Goal: Task Accomplishment & Management: Manage account settings

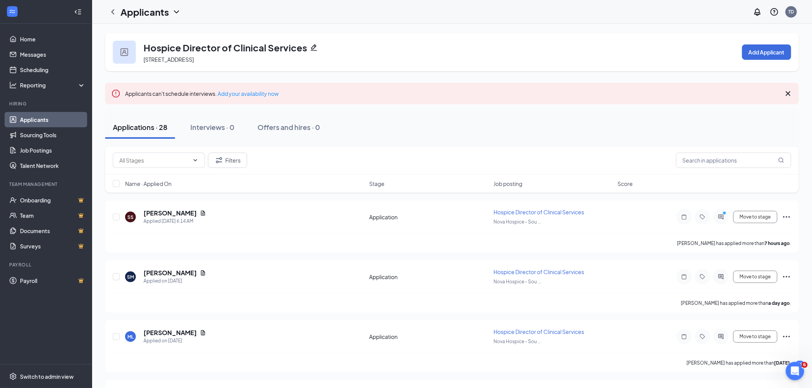
drag, startPoint x: 162, startPoint y: 157, endPoint x: 165, endPoint y: 172, distance: 14.7
click at [162, 157] on input "text" at bounding box center [154, 160] width 70 height 8
click at [158, 171] on div "Application (3)" at bounding box center [143, 174] width 35 height 8
type input "Application (3)"
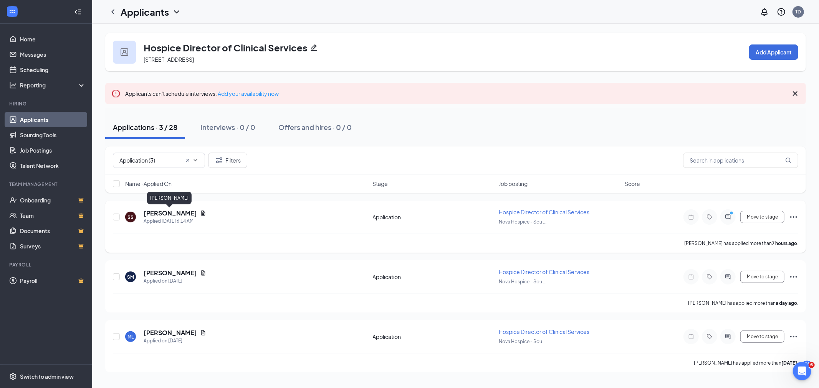
click at [173, 213] on h5 "Sumaia Sulaiman" at bounding box center [170, 213] width 53 height 8
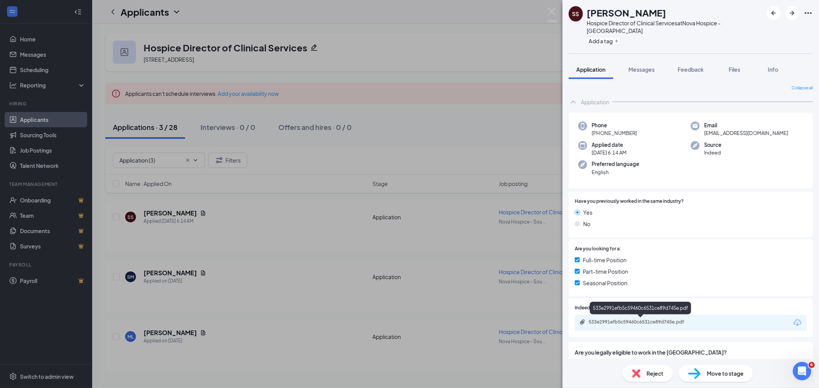
click at [681, 319] on div "533e2991efb5c59460c6531ce89d745e.pdf" at bounding box center [641, 322] width 107 height 6
click at [727, 372] on span "Move to stage" at bounding box center [725, 374] width 37 height 8
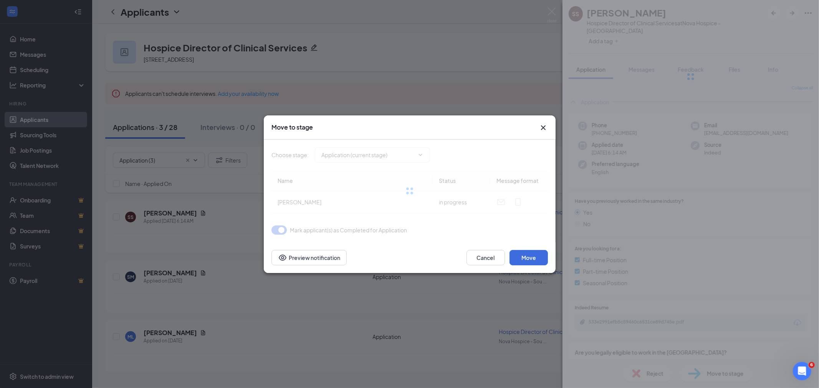
type input "Reviewed (next stage)"
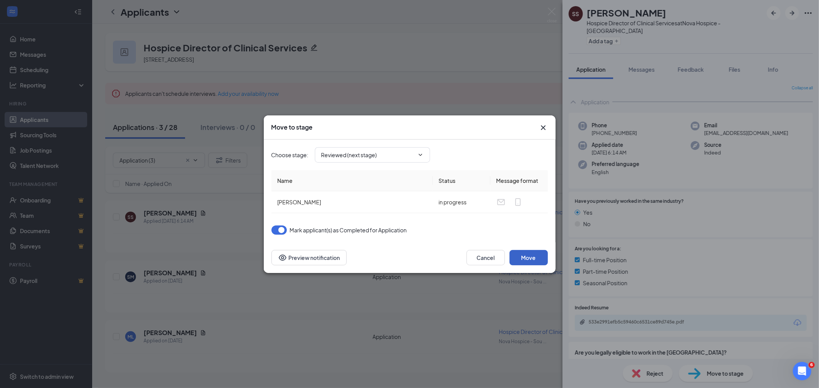
click at [524, 256] on button "Move" at bounding box center [528, 257] width 38 height 15
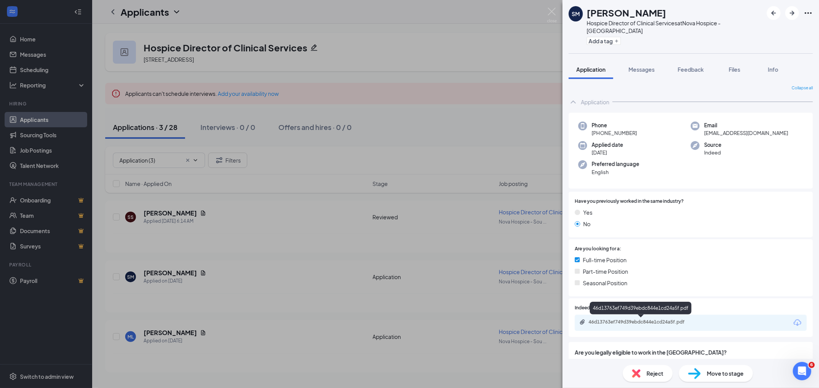
click at [657, 318] on div "46d13763ef749d39ebdc844e1cd24a5f.pdf" at bounding box center [691, 323] width 232 height 16
click at [678, 321] on div "46d13763ef749d39ebdc844e1cd24a5f.pdf" at bounding box center [641, 322] width 107 height 6
click at [722, 371] on span "Move to stage" at bounding box center [725, 374] width 37 height 8
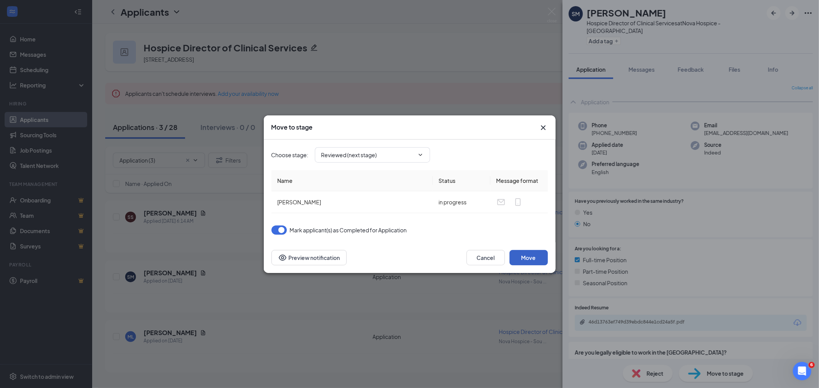
click at [525, 255] on button "Move" at bounding box center [528, 257] width 38 height 15
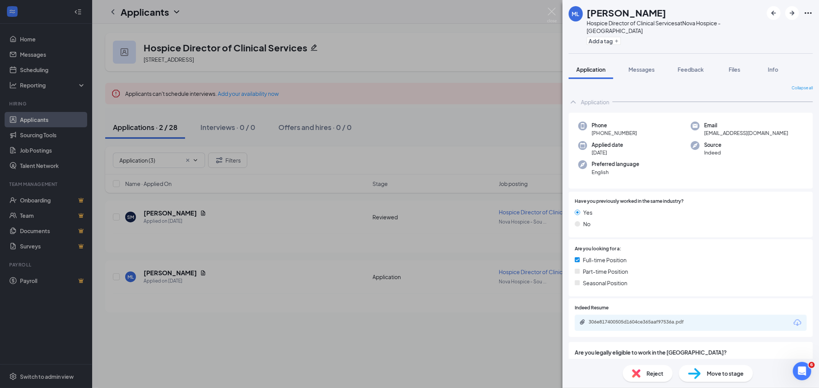
click at [666, 324] on div "306e817400505d1604ce365aaf97536a.pdf" at bounding box center [641, 322] width 107 height 6
click at [717, 373] on span "Move to stage" at bounding box center [725, 374] width 37 height 8
type input "Reviewed (next stage)"
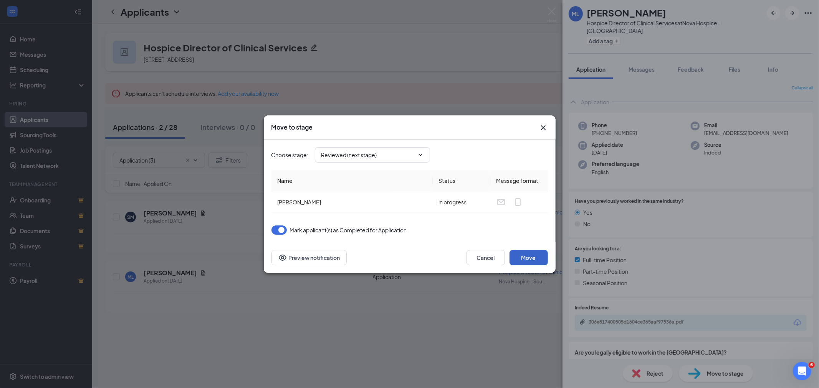
click at [535, 265] on button "Move" at bounding box center [528, 257] width 38 height 15
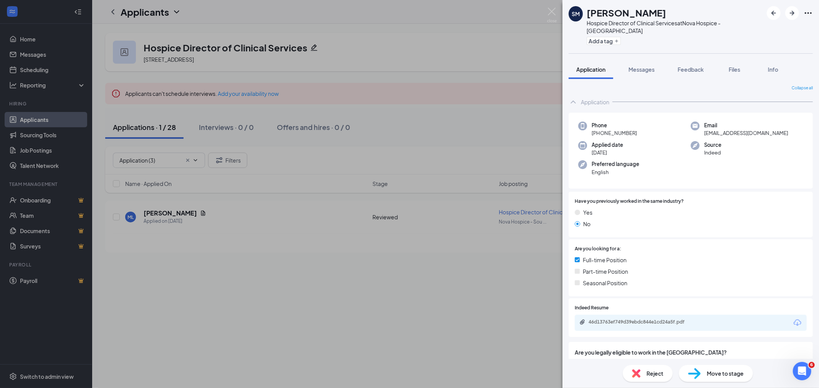
click at [61, 375] on div "SM Sondra Marchbanks Hospice Director of Clinical Services at Nova Hospice - So…" at bounding box center [409, 194] width 819 height 388
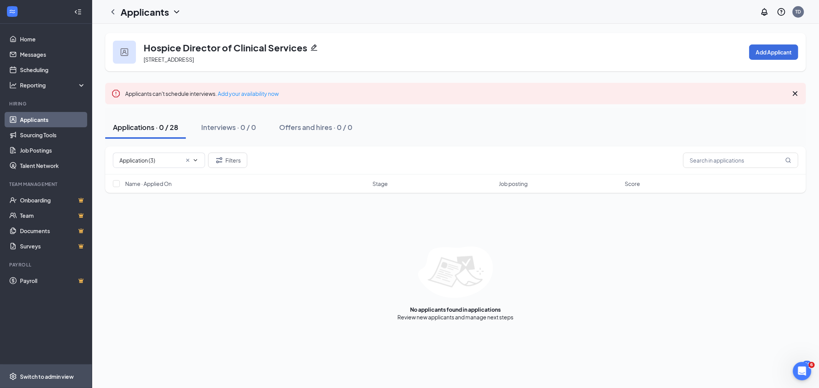
click at [62, 379] on div "Switch to admin view" at bounding box center [47, 377] width 54 height 8
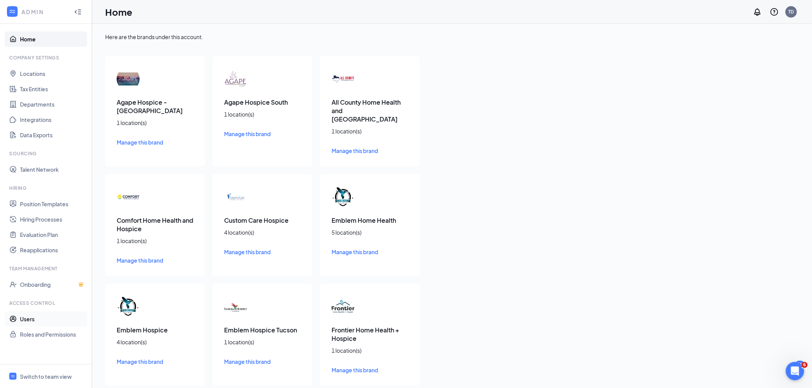
click at [31, 322] on link "Users" at bounding box center [53, 319] width 66 height 15
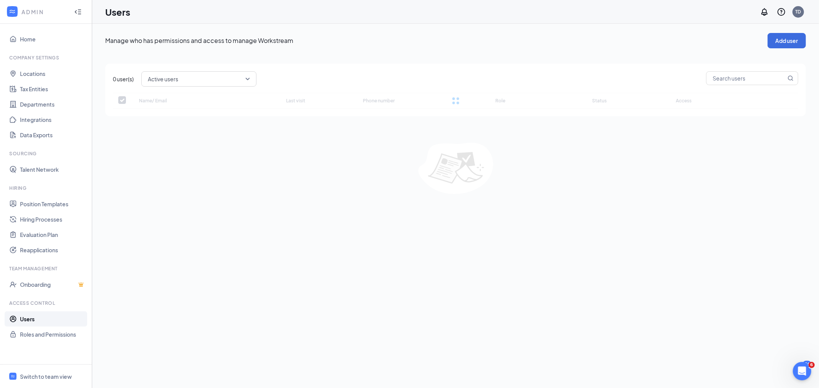
checkbox input "false"
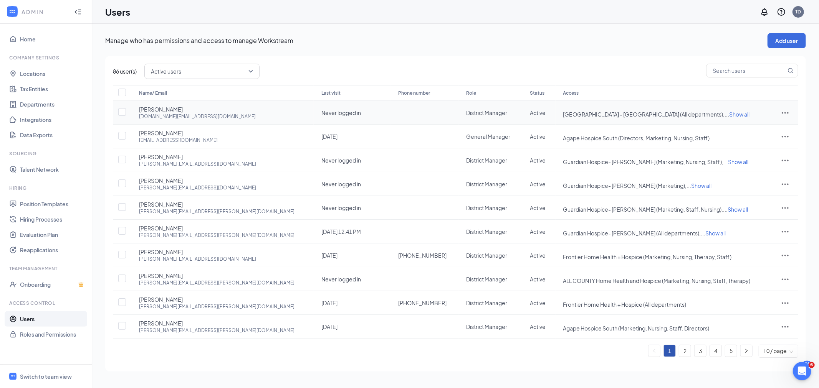
click at [784, 114] on icon "ActionsIcon" at bounding box center [784, 112] width 9 height 9
click at [761, 127] on span "Edit user" at bounding box center [761, 128] width 48 height 8
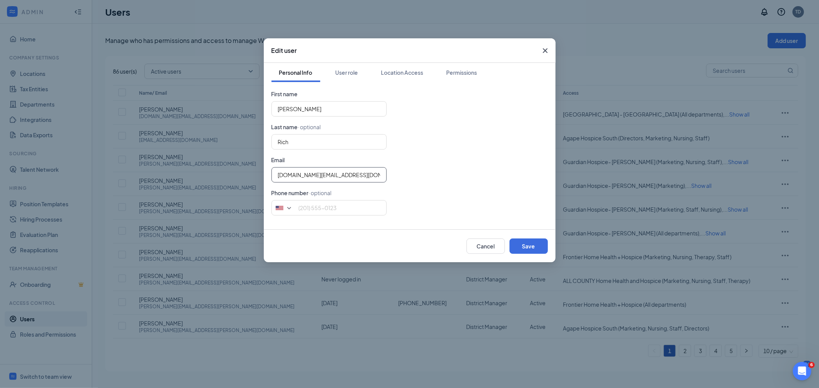
drag, startPoint x: 314, startPoint y: 175, endPoint x: 415, endPoint y: 179, distance: 101.8
click at [415, 179] on div "michael.rich@cornerstonehhh.com" at bounding box center [409, 174] width 276 height 15
type input "michael.rich@novahhh.com"
click at [532, 242] on button "Save" at bounding box center [528, 246] width 38 height 15
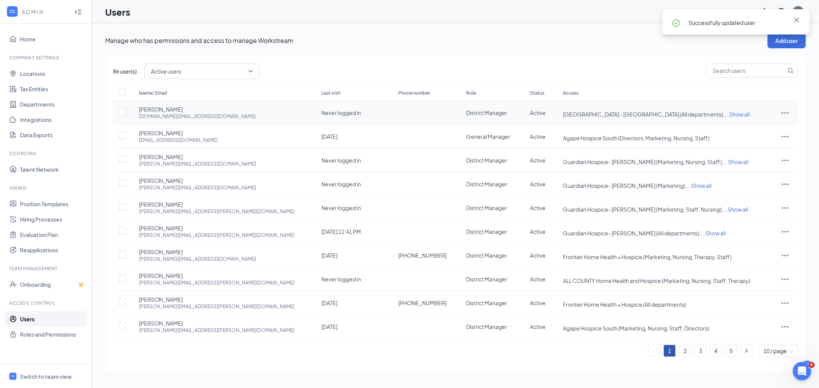
click at [782, 112] on icon "ActionsIcon" at bounding box center [784, 112] width 9 height 9
click at [754, 144] on span "Reset password" at bounding box center [757, 146] width 41 height 7
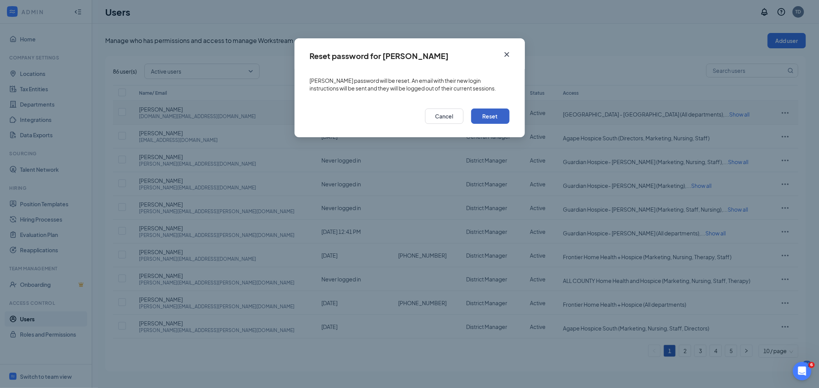
click at [496, 116] on button "Reset" at bounding box center [490, 116] width 38 height 15
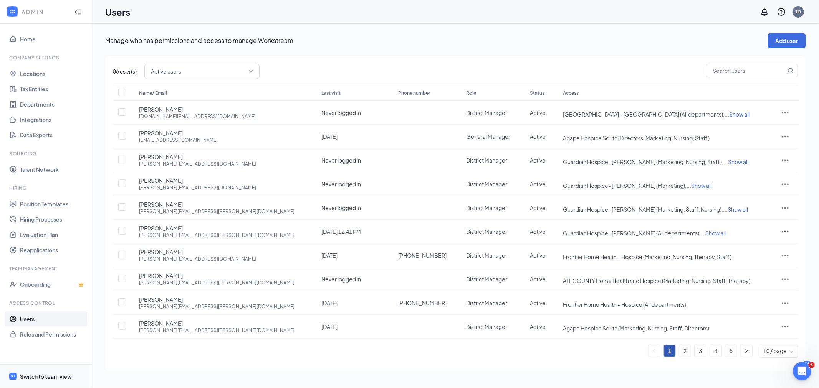
click at [68, 378] on div "Switch to team view" at bounding box center [46, 377] width 52 height 8
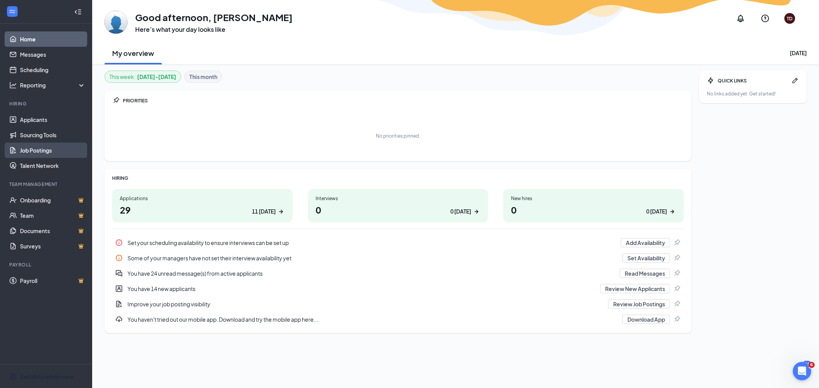
click at [36, 150] on link "Job Postings" at bounding box center [53, 150] width 66 height 15
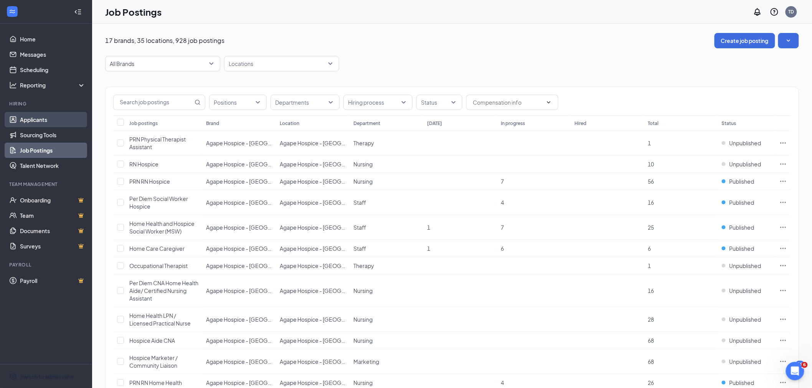
click at [39, 117] on link "Applicants" at bounding box center [53, 119] width 66 height 15
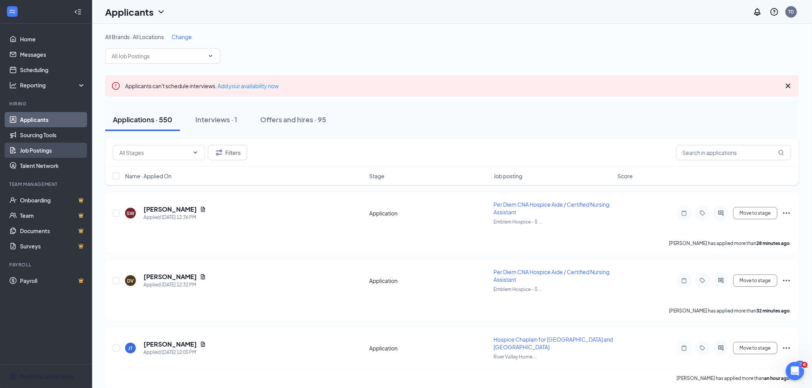
click at [36, 149] on link "Job Postings" at bounding box center [53, 150] width 66 height 15
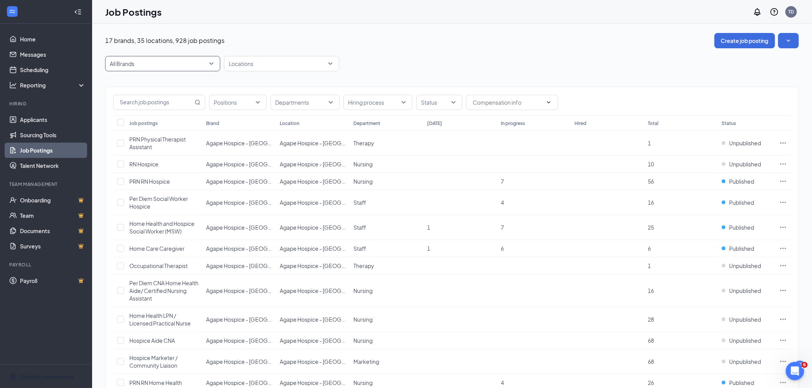
click at [162, 59] on span "All Brands" at bounding box center [163, 63] width 106 height 15
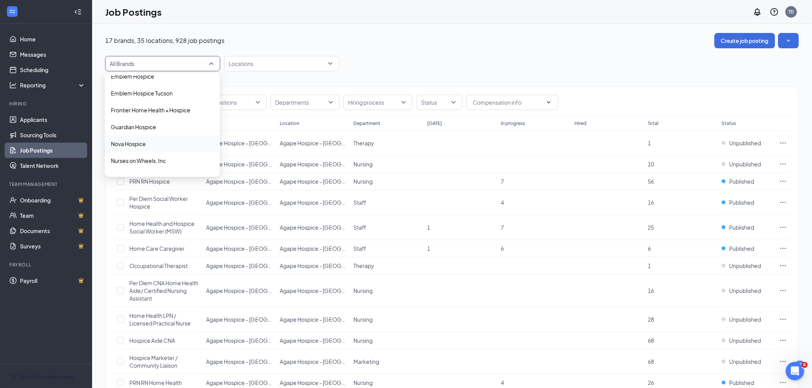
click at [142, 142] on p "Nova Hospice" at bounding box center [128, 144] width 35 height 8
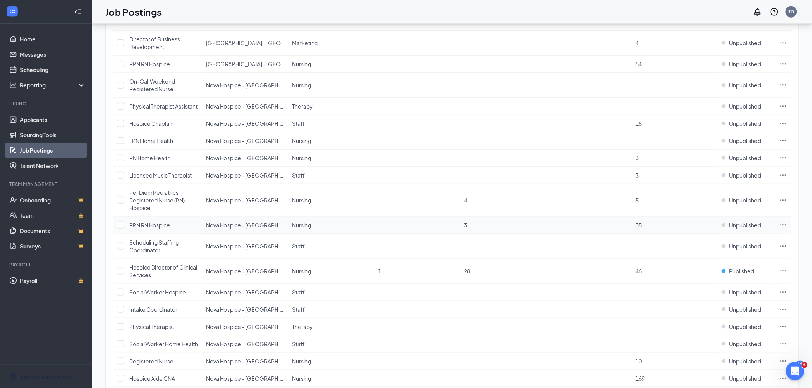
scroll to position [213, 0]
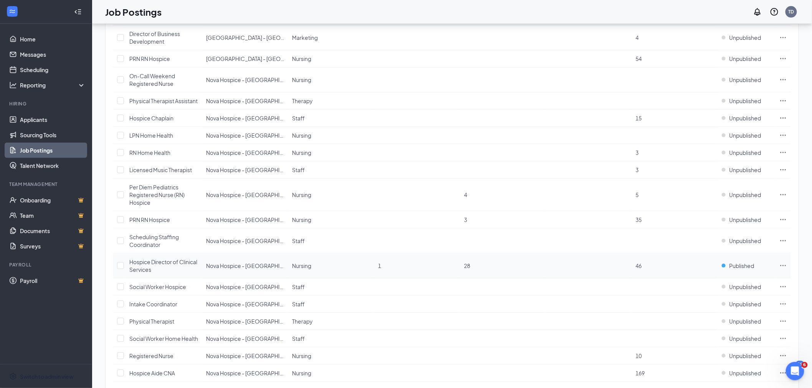
click at [782, 265] on icon "Ellipses" at bounding box center [784, 266] width 8 height 8
click at [694, 283] on span "Edit job posting" at bounding box center [697, 282] width 39 height 7
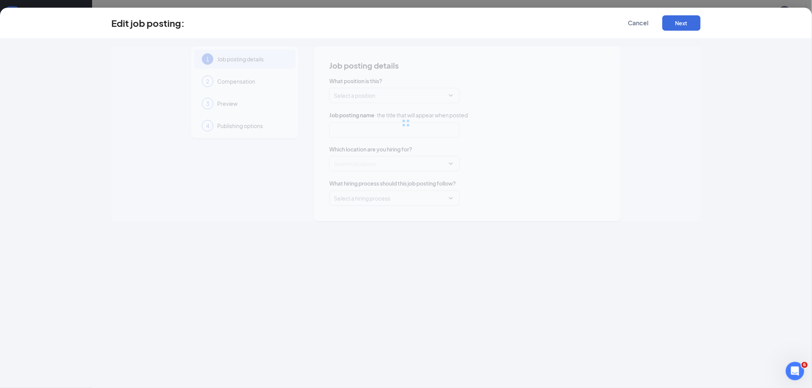
type input "Hospice Director of Clinical Services"
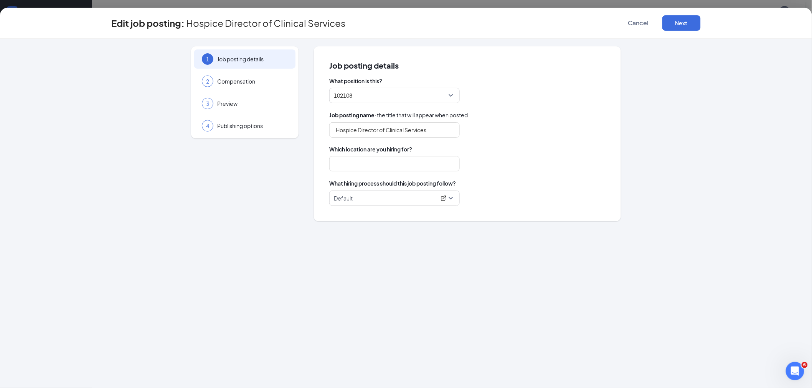
type input "Nova Hospice - South Houston"
click at [688, 20] on button "Next" at bounding box center [682, 22] width 38 height 15
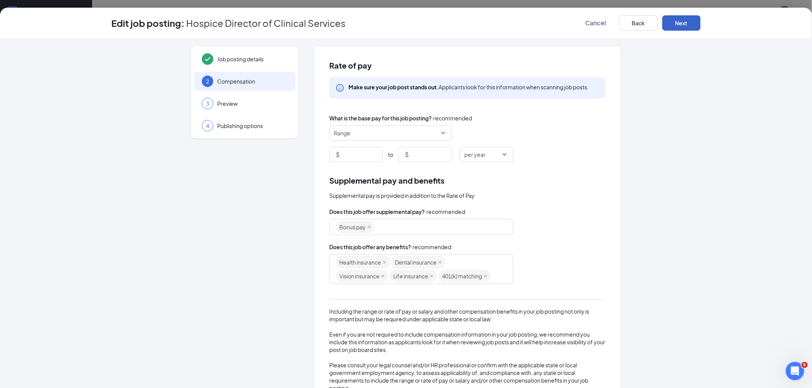
click at [684, 25] on button "Next" at bounding box center [682, 22] width 38 height 15
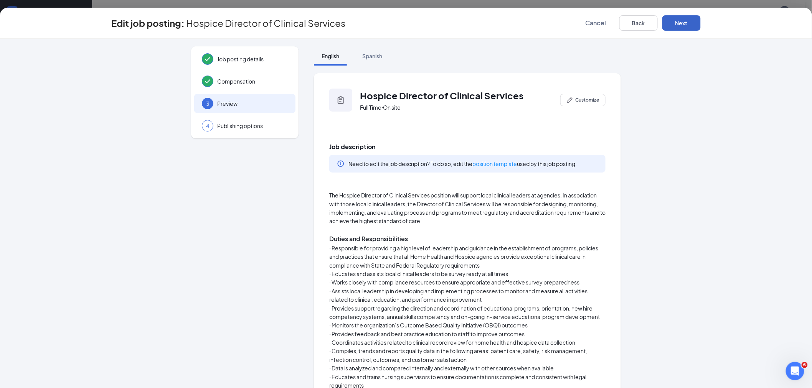
click at [685, 20] on button "Next" at bounding box center [682, 22] width 38 height 15
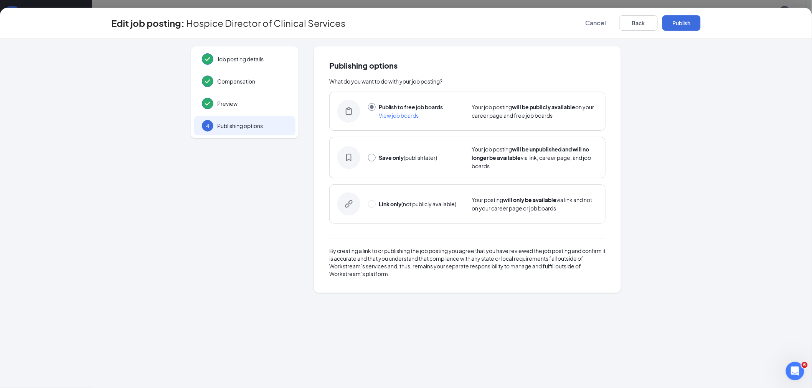
click at [375, 159] on input "radio" at bounding box center [372, 158] width 8 height 8
radio input "true"
radio input "false"
click at [681, 24] on button "Save only" at bounding box center [682, 22] width 38 height 15
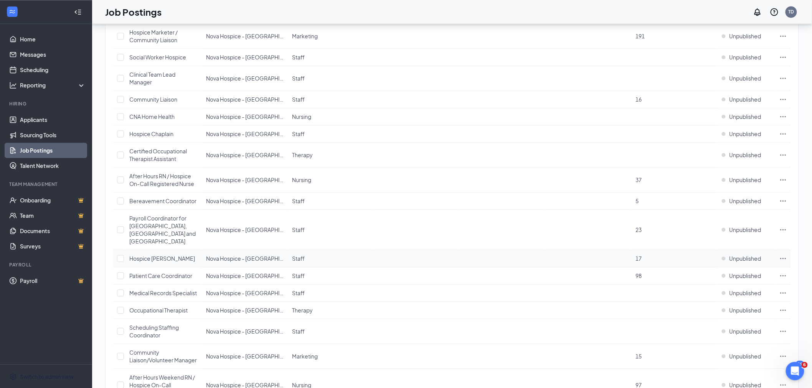
scroll to position [796, 0]
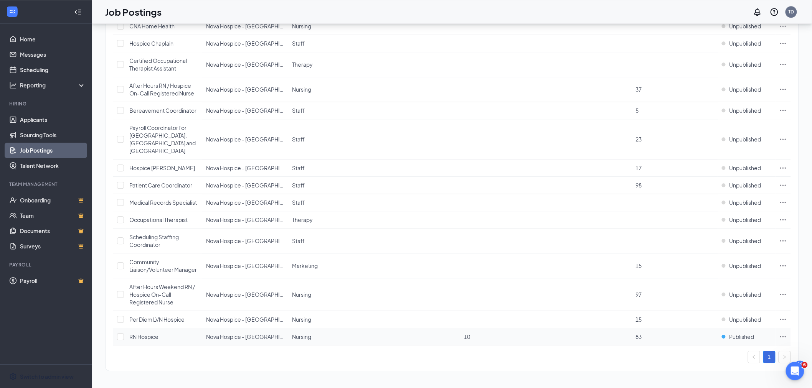
click at [782, 337] on icon "Ellipses" at bounding box center [784, 336] width 6 height 1
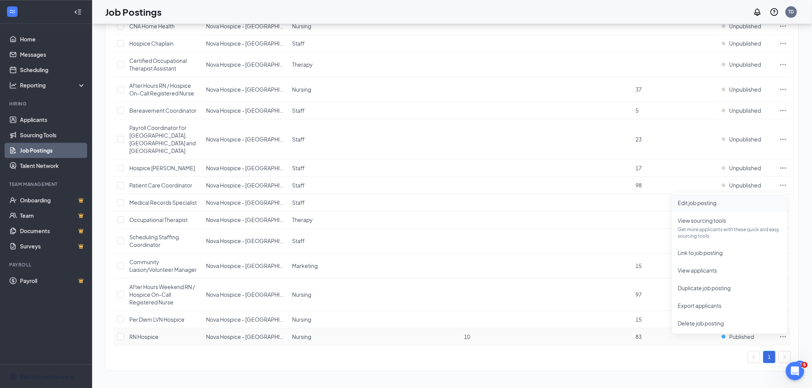
click at [699, 200] on span "Edit job posting" at bounding box center [697, 203] width 39 height 7
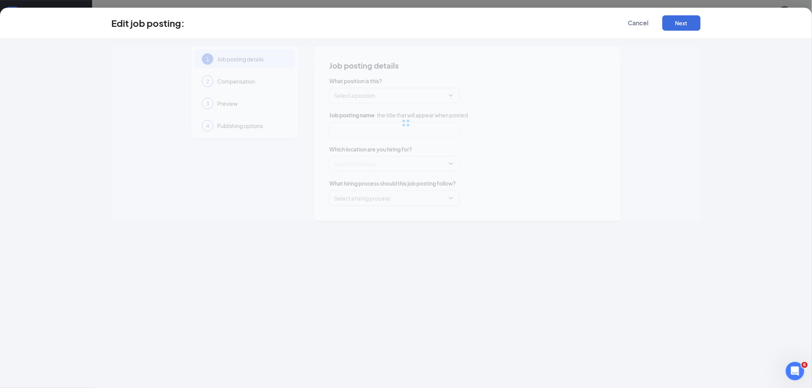
type input "RN Hospice"
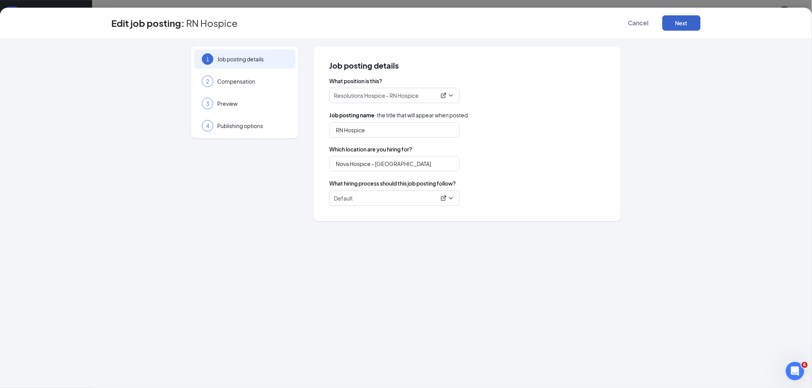
click at [683, 22] on button "Next" at bounding box center [682, 22] width 38 height 15
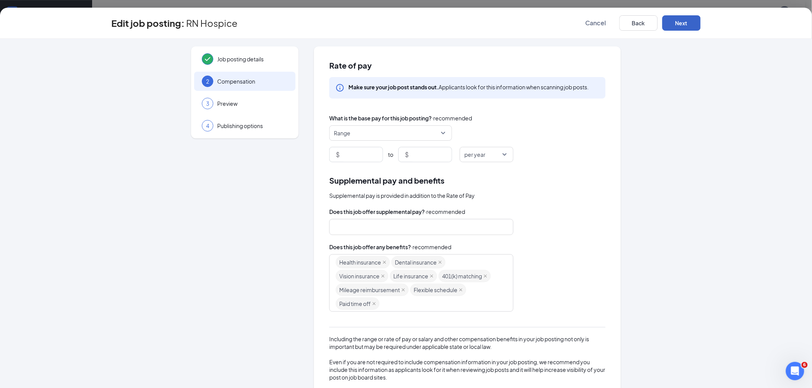
click at [676, 24] on button "Next" at bounding box center [682, 22] width 38 height 15
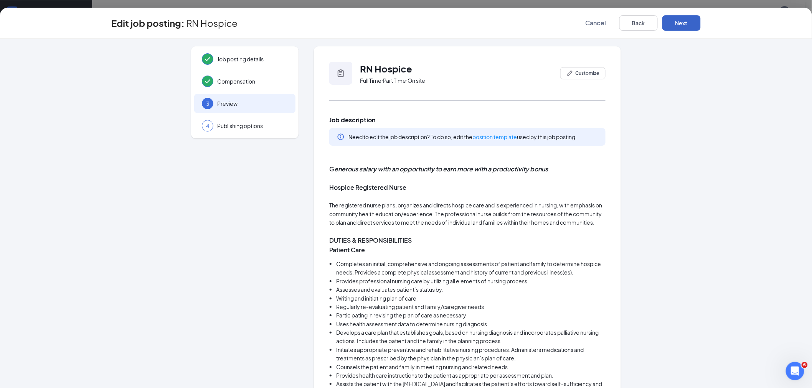
click at [668, 21] on button "Next" at bounding box center [682, 22] width 38 height 15
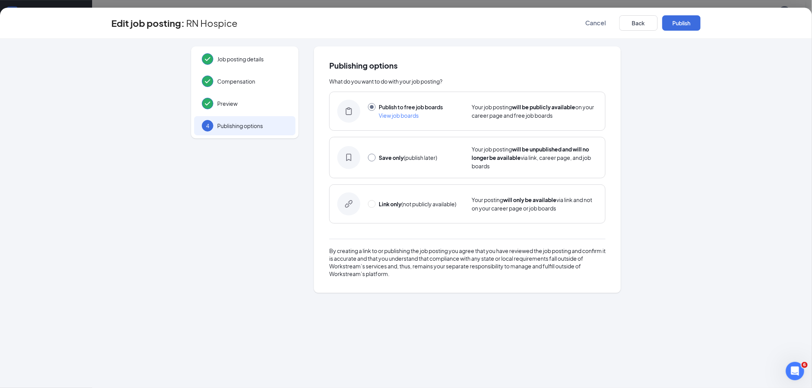
click at [371, 159] on input "radio" at bounding box center [372, 158] width 8 height 8
radio input "true"
radio input "false"
click at [688, 22] on button "Save only" at bounding box center [682, 22] width 38 height 15
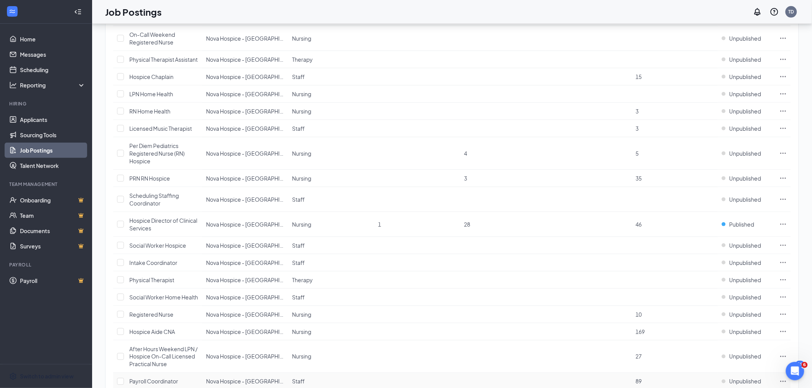
scroll to position [242, 0]
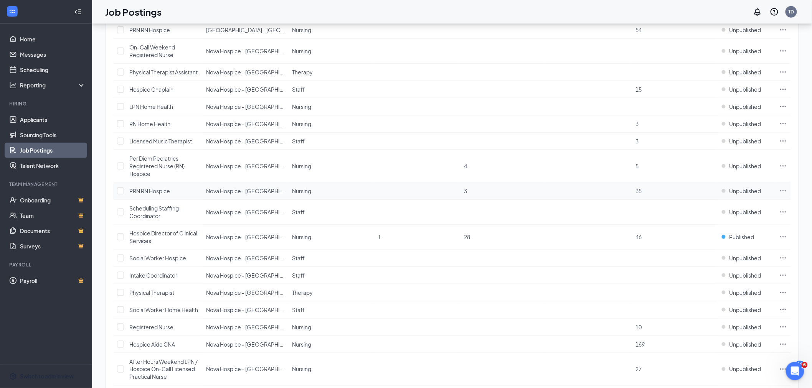
click at [781, 188] on icon "Ellipses" at bounding box center [784, 191] width 8 height 8
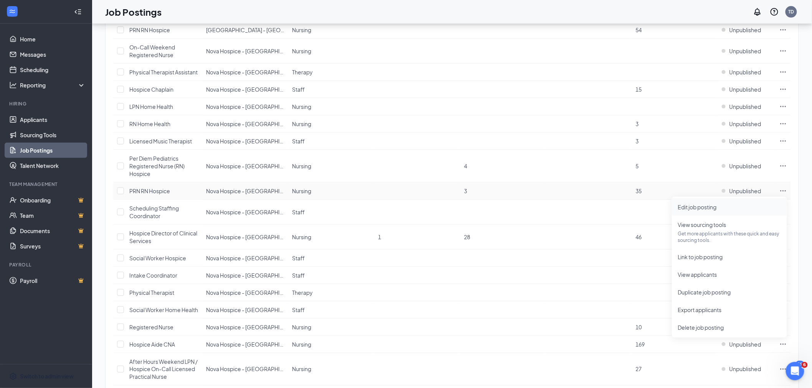
click at [717, 206] on span "Edit job posting" at bounding box center [697, 207] width 39 height 7
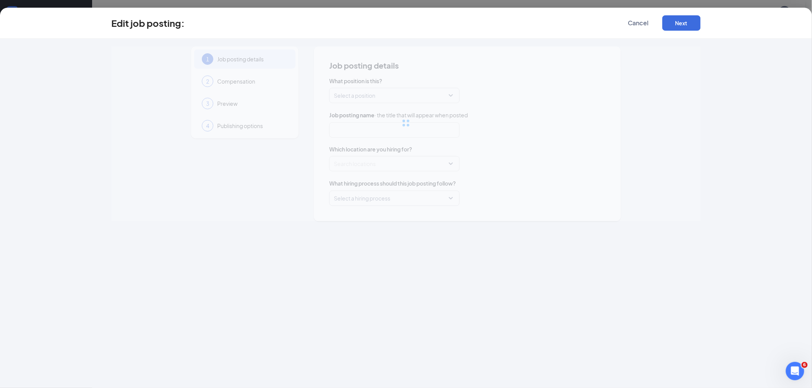
type input "PRN RN Hospice"
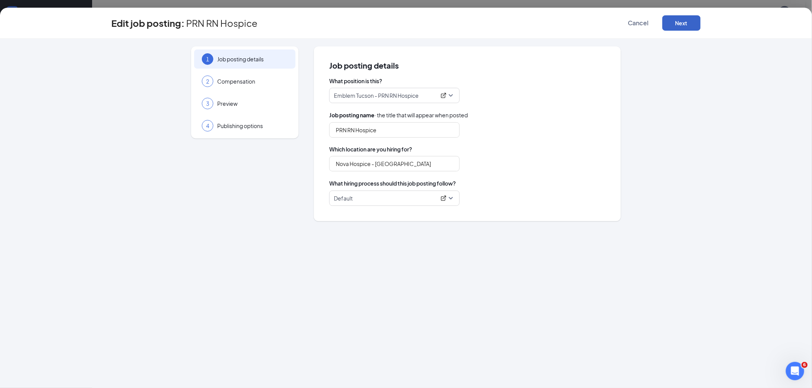
click at [672, 26] on button "Next" at bounding box center [682, 22] width 38 height 15
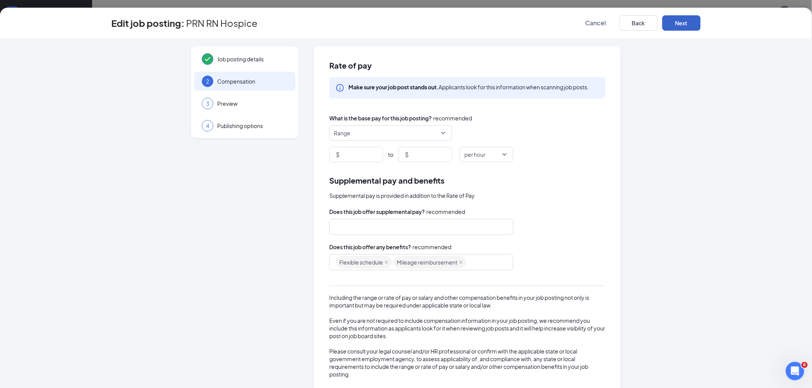
click at [683, 21] on button "Next" at bounding box center [682, 22] width 38 height 15
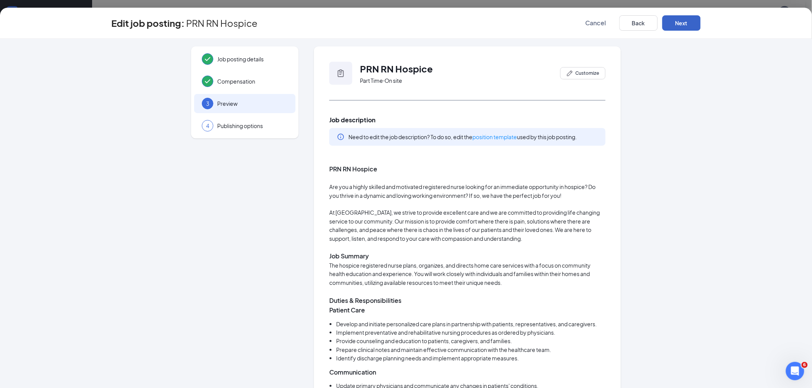
click at [676, 25] on button "Next" at bounding box center [682, 22] width 38 height 15
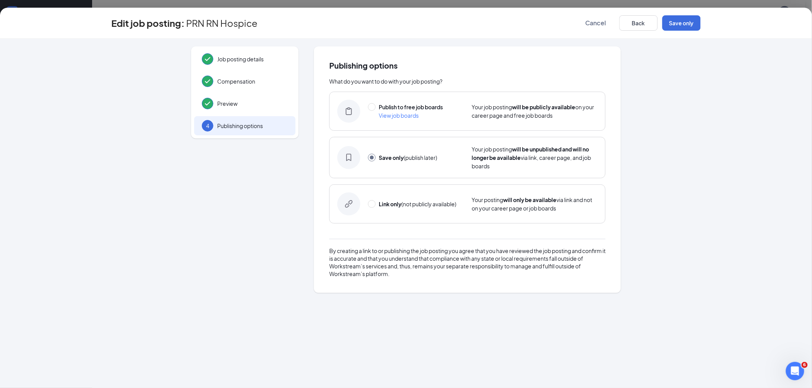
click at [376, 109] on div "Publish to free job boards View job boards" at bounding box center [416, 111] width 96 height 17
radio input "true"
radio input "false"
click at [686, 21] on button "Publish" at bounding box center [682, 22] width 38 height 15
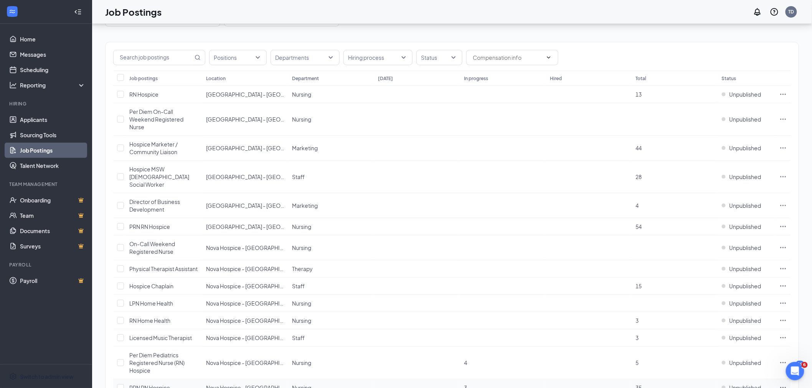
scroll to position [28, 0]
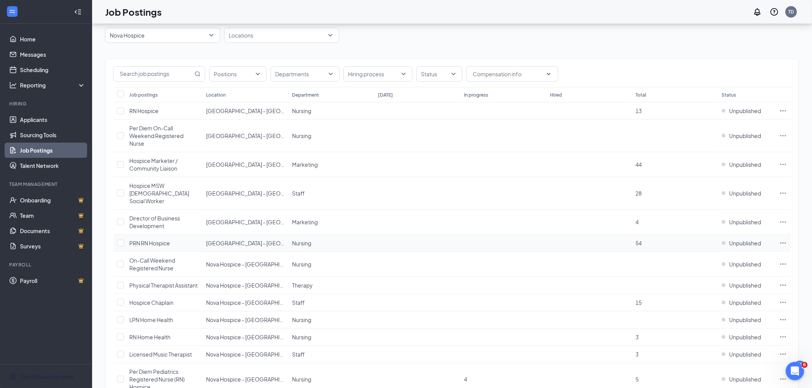
click at [784, 240] on icon "Ellipses" at bounding box center [784, 244] width 8 height 8
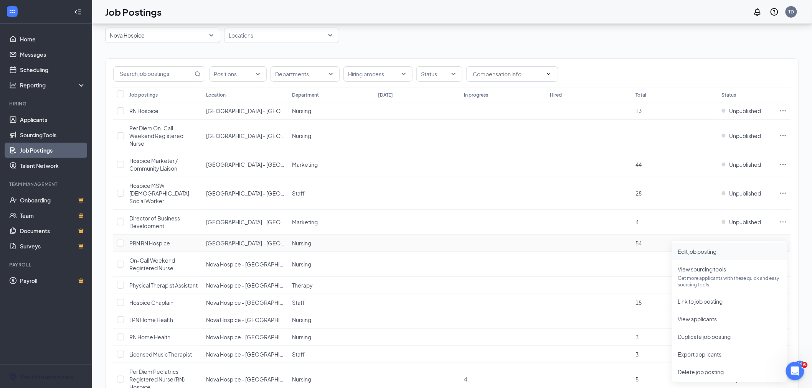
click at [703, 248] on span "Edit job posting" at bounding box center [697, 251] width 39 height 7
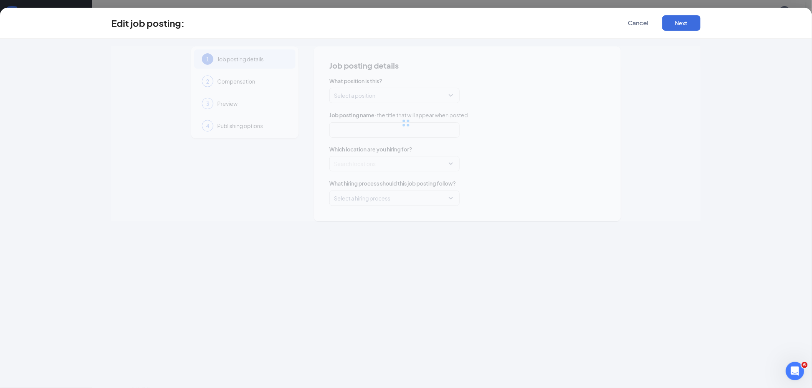
type input "PRN RN Hospice"
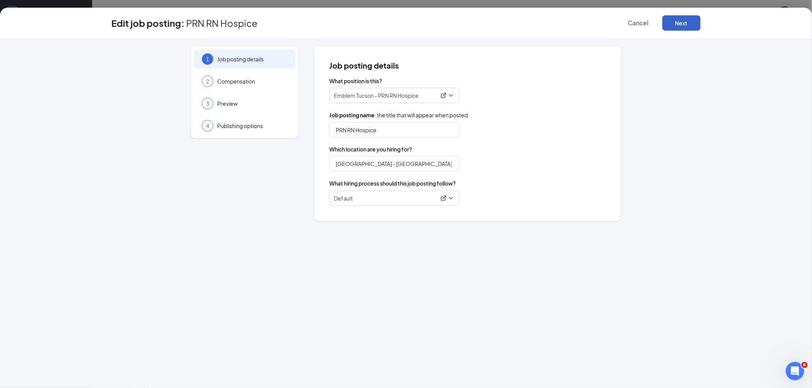
click at [683, 23] on button "Next" at bounding box center [682, 22] width 38 height 15
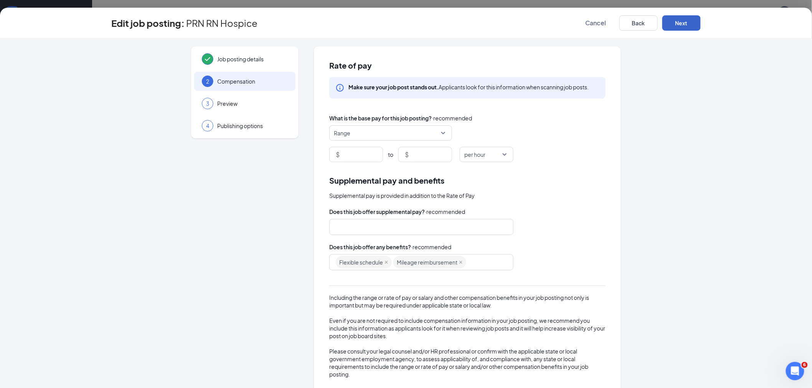
click at [684, 23] on button "Next" at bounding box center [682, 22] width 38 height 15
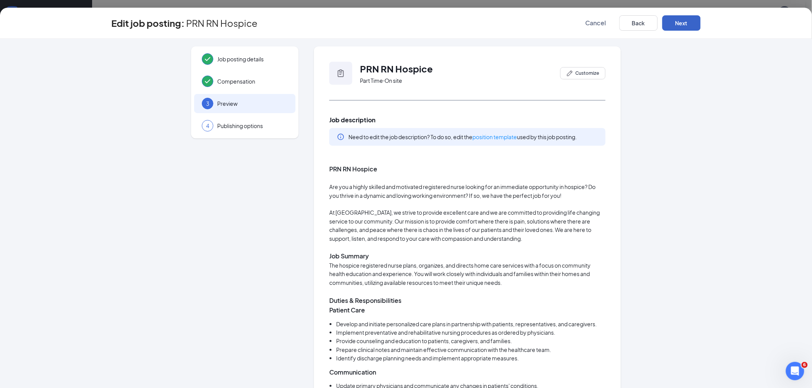
click at [674, 22] on button "Next" at bounding box center [682, 22] width 38 height 15
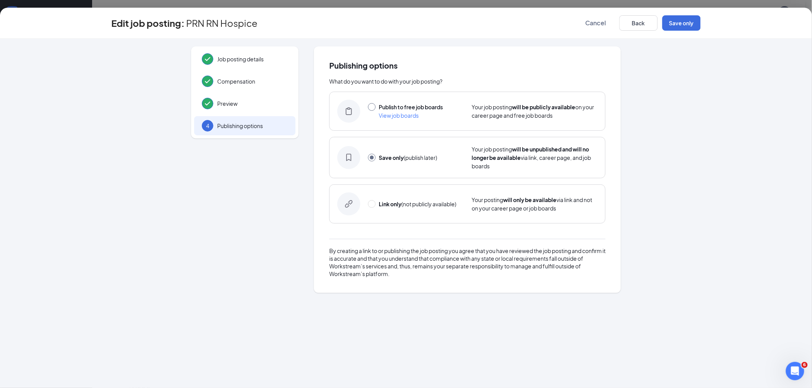
click at [373, 108] on input "radio" at bounding box center [372, 107] width 8 height 8
radio input "true"
radio input "false"
click at [685, 25] on button "Publish" at bounding box center [682, 22] width 38 height 15
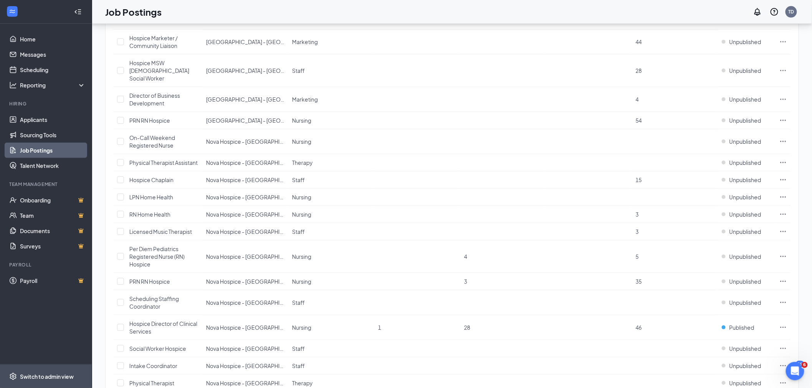
scroll to position [156, 0]
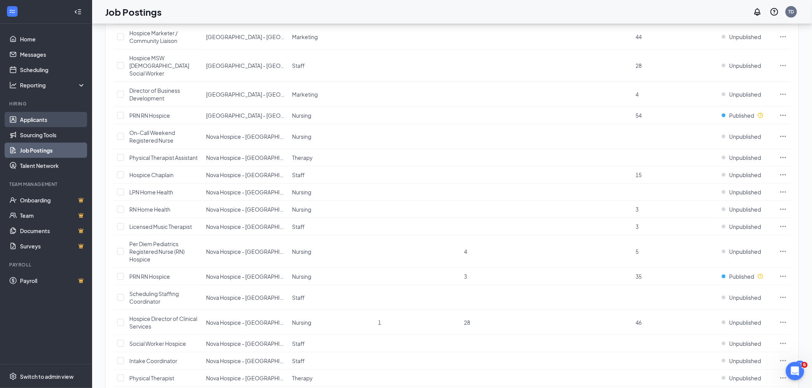
click at [38, 118] on link "Applicants" at bounding box center [53, 119] width 66 height 15
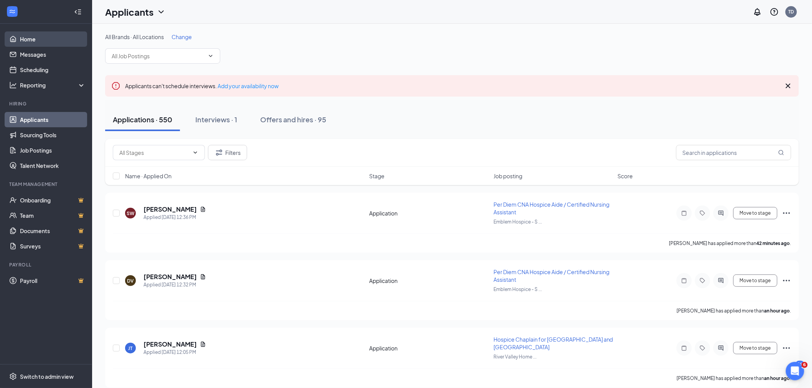
click at [25, 40] on link "Home" at bounding box center [53, 38] width 66 height 15
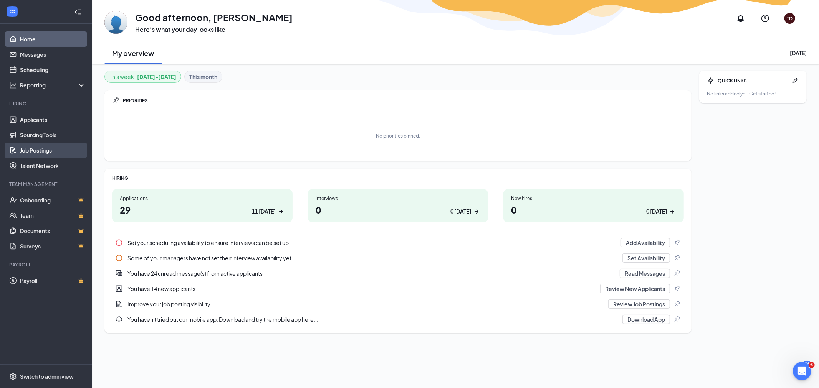
click at [43, 151] on link "Job Postings" at bounding box center [53, 150] width 66 height 15
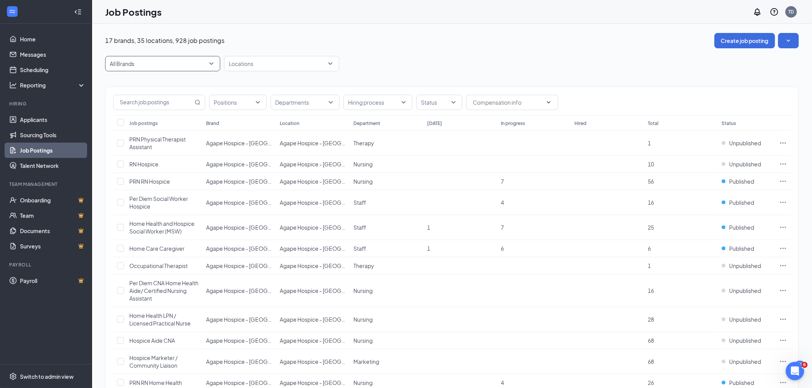
click at [166, 64] on span "All Brands" at bounding box center [159, 64] width 99 height 8
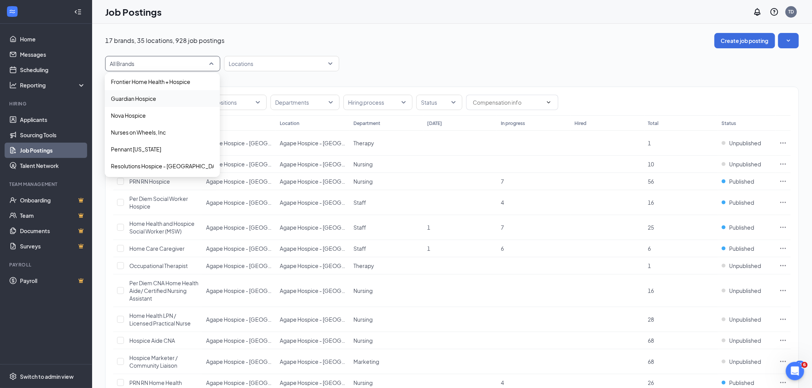
scroll to position [170, 0]
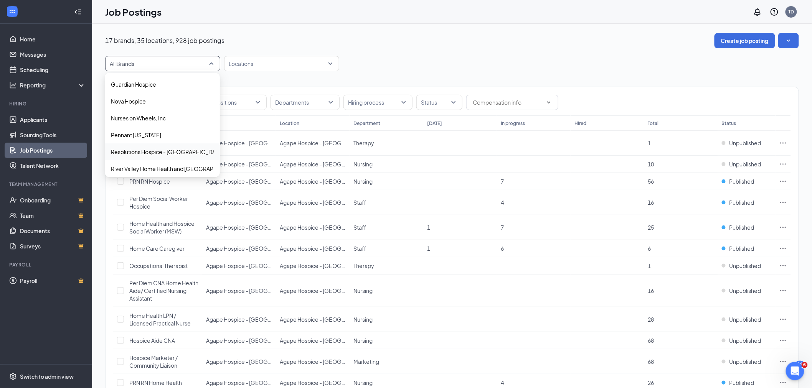
click at [179, 154] on p "Resolutions Hospice - [GEOGRAPHIC_DATA]" at bounding box center [167, 152] width 112 height 8
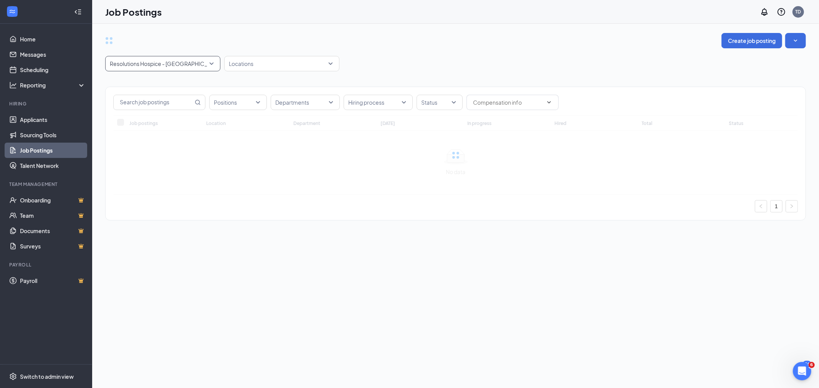
click at [415, 56] on div "18551 Resolutions Hospice - Austin 9392 18551 9442 All Brands Agape Hospice - P…" at bounding box center [455, 63] width 701 height 15
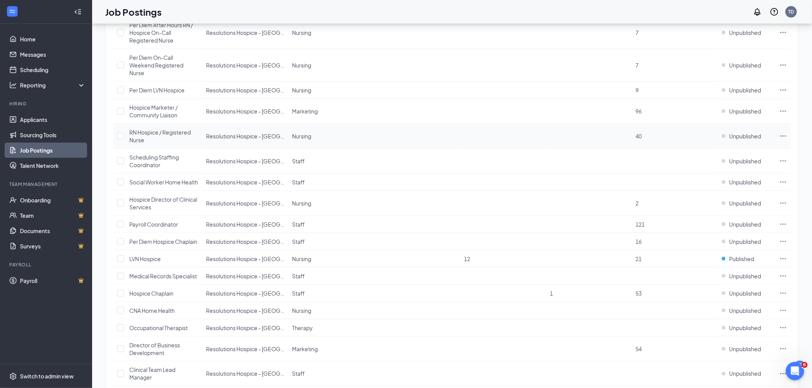
scroll to position [256, 0]
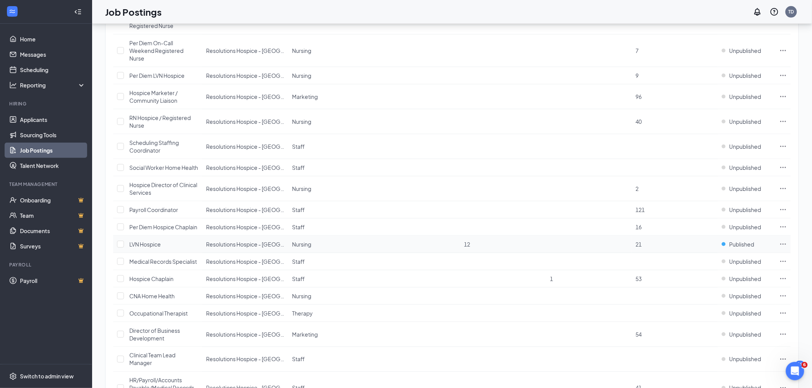
click at [784, 248] on icon "Ellipses" at bounding box center [784, 245] width 8 height 8
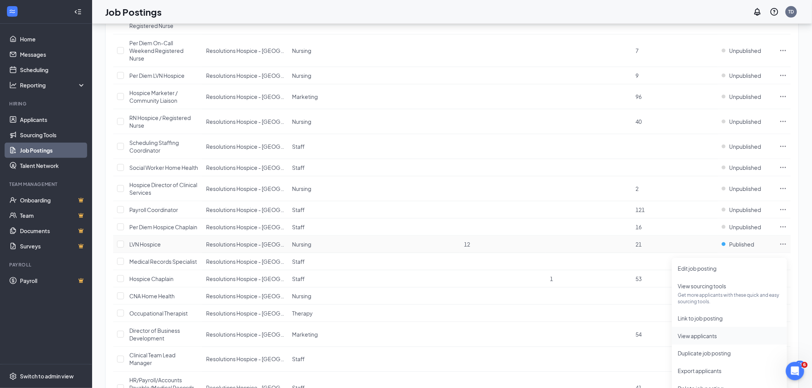
click at [706, 339] on span "View applicants" at bounding box center [697, 336] width 39 height 7
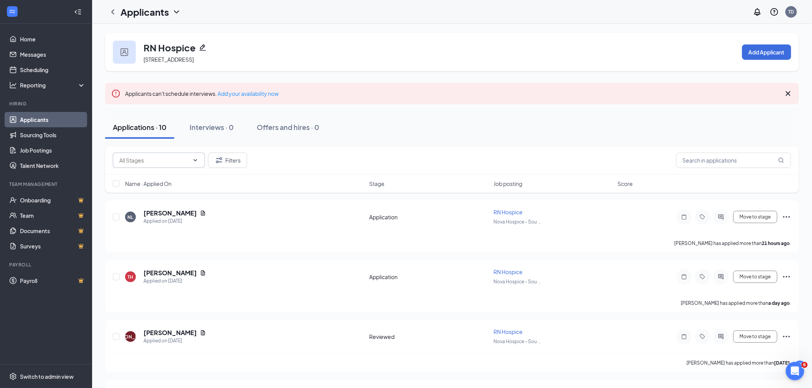
click at [147, 160] on input "text" at bounding box center [154, 160] width 70 height 8
click at [156, 178] on div "Application (2)" at bounding box center [143, 174] width 35 height 8
type input "Application (2)"
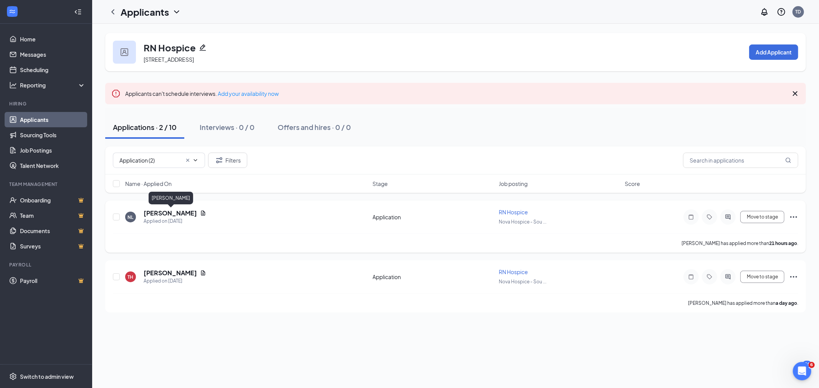
click at [194, 213] on h5 "Nakia Laddie-Loring" at bounding box center [170, 213] width 53 height 8
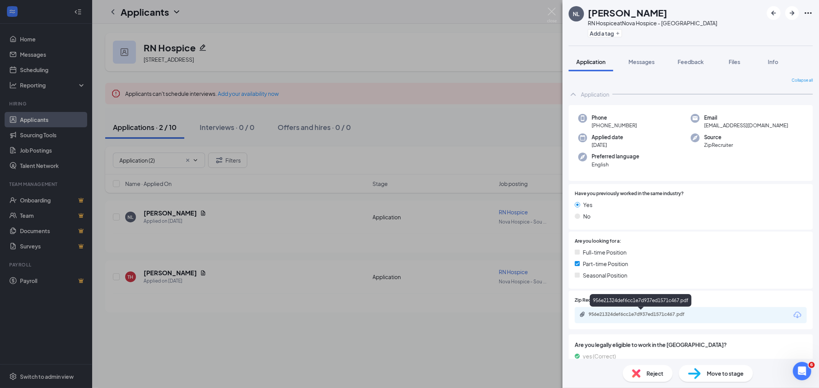
click at [683, 312] on div "956e21324def6cc1e7d937ed1571c467.pdf" at bounding box center [641, 315] width 107 height 6
click at [717, 374] on span "Move to stage" at bounding box center [725, 374] width 37 height 8
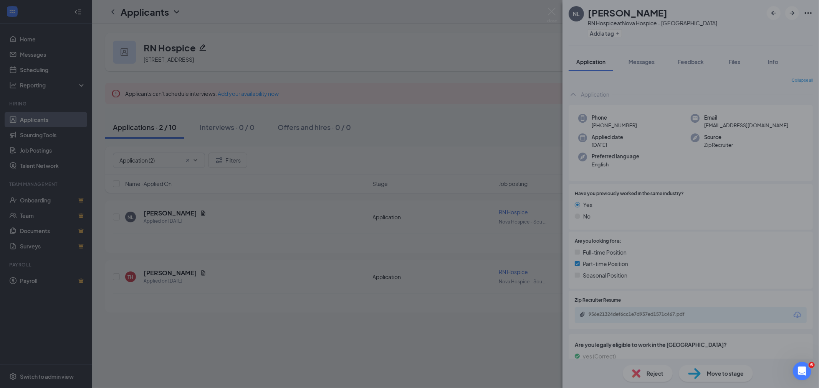
type input "Reviewed (next stage)"
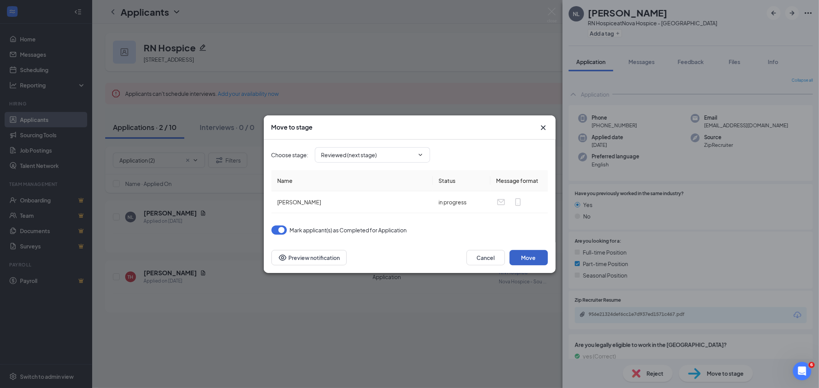
click at [524, 256] on button "Move" at bounding box center [528, 257] width 38 height 15
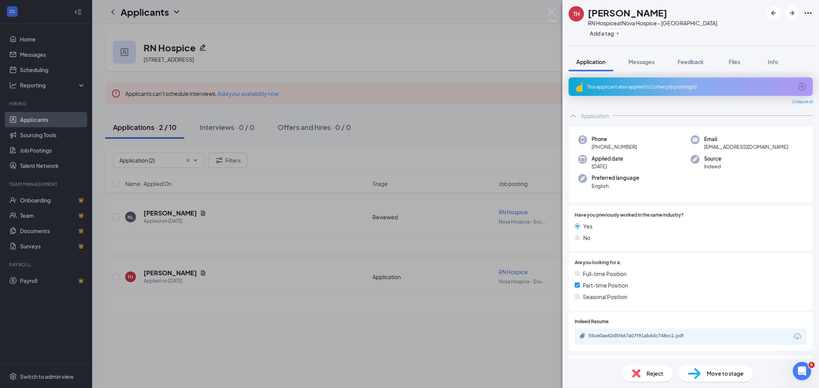
click at [666, 336] on div "55ce0ae42d5f667a07f91ab4dc748cc1.pdf" at bounding box center [641, 336] width 107 height 6
click at [721, 378] on span "Move to stage" at bounding box center [725, 374] width 37 height 8
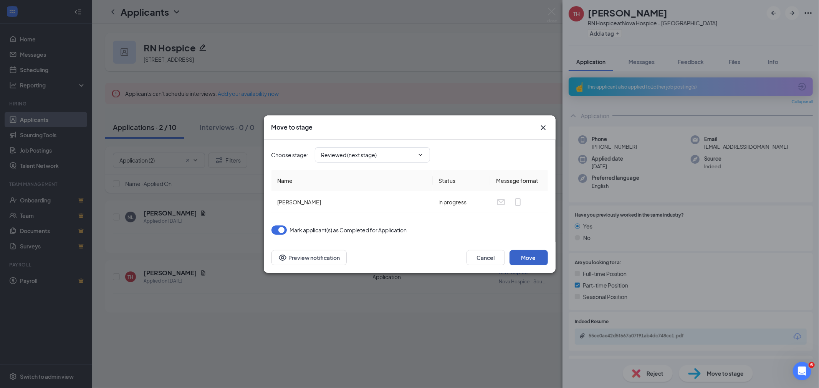
click at [529, 251] on button "Move" at bounding box center [528, 257] width 38 height 15
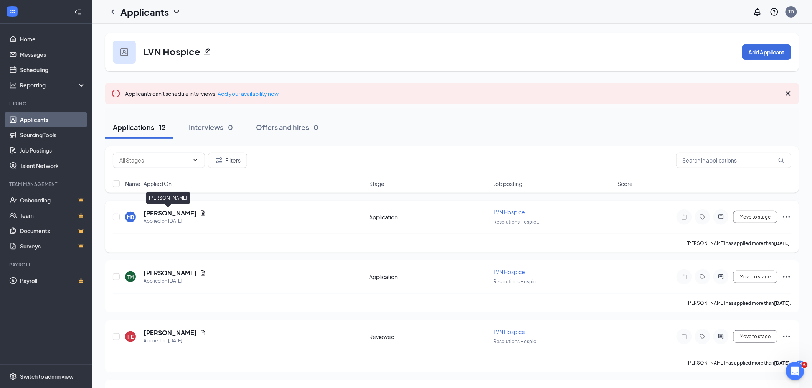
click at [168, 211] on h5 "[PERSON_NAME]" at bounding box center [170, 213] width 53 height 8
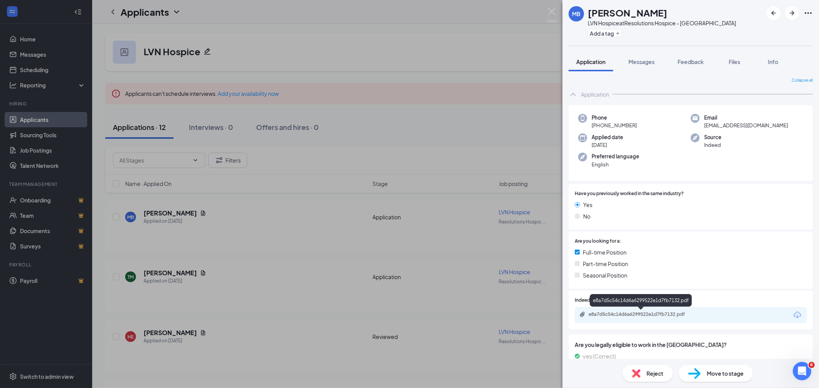
click at [653, 317] on div "e8a7d5c54c14d6a6299522e1d7fb7132.pdf" at bounding box center [641, 315] width 107 height 6
click at [713, 374] on span "Move to stage" at bounding box center [725, 374] width 37 height 8
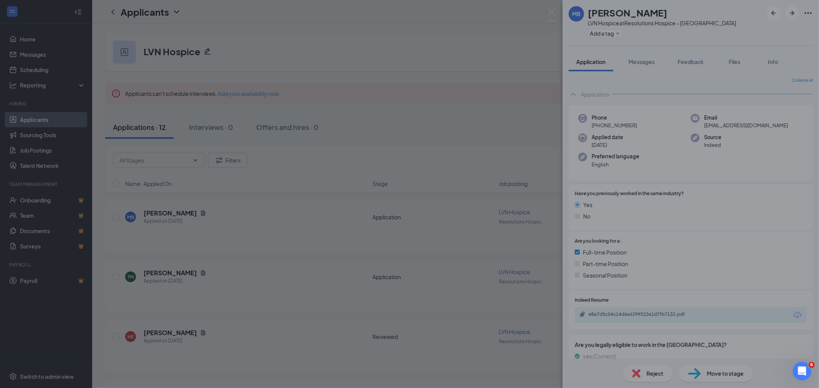
type input "Reviewed (next stage)"
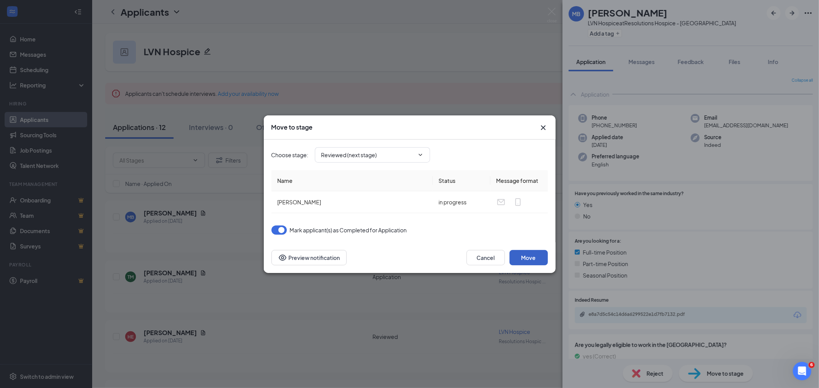
click at [536, 253] on button "Move" at bounding box center [528, 257] width 38 height 15
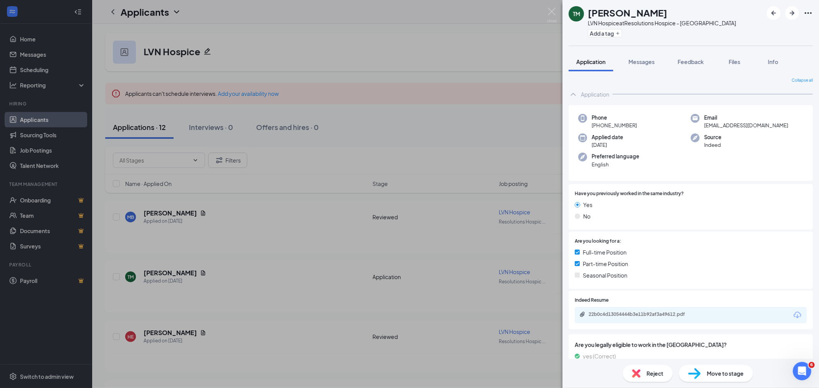
click at [673, 316] on div "22b0c4d13054444b3e11b92af3a49612.pdf" at bounding box center [641, 315] width 107 height 6
click at [719, 371] on span "Move to stage" at bounding box center [725, 374] width 37 height 8
type input "Reviewed (next stage)"
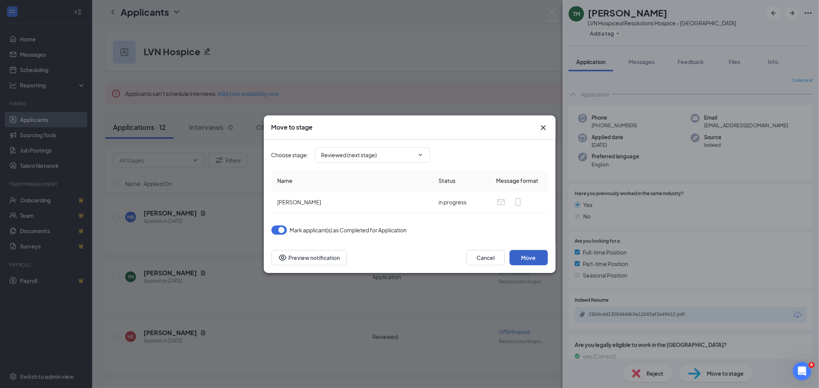
click at [519, 258] on button "Move" at bounding box center [528, 257] width 38 height 15
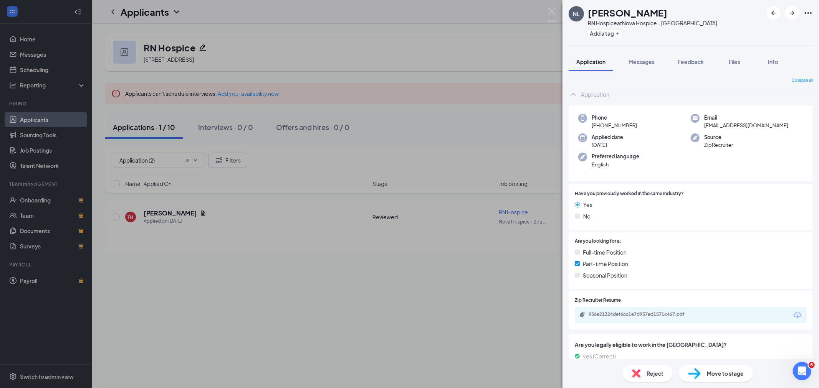
click at [19, 39] on div "NL Nakia Laddie-Loring RN Hospice at Nova Hospice - South Houston Add a tag App…" at bounding box center [409, 194] width 819 height 388
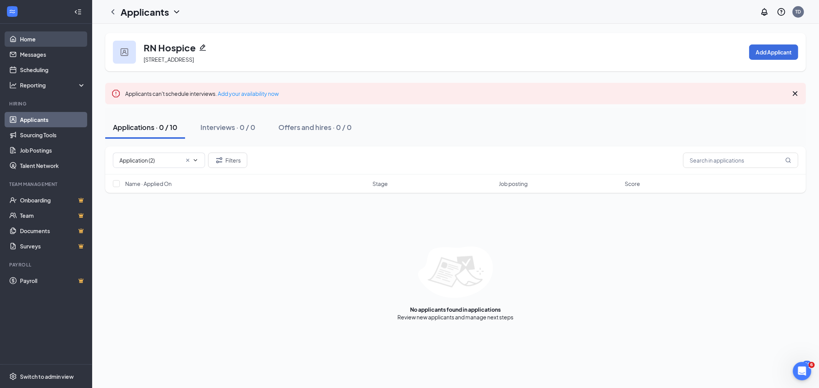
click at [23, 40] on link "Home" at bounding box center [53, 38] width 66 height 15
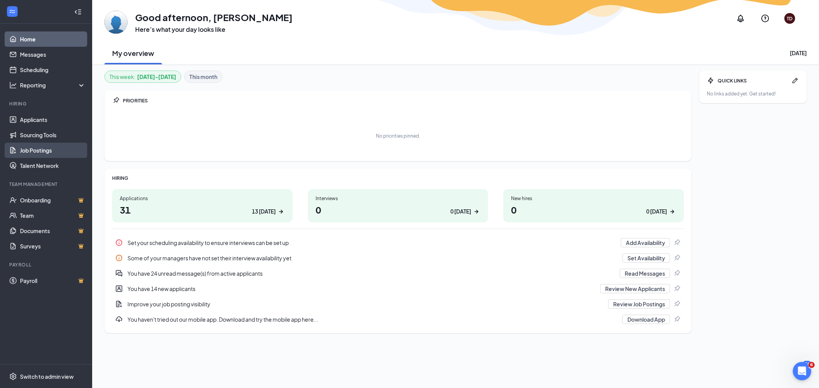
click at [38, 149] on link "Job Postings" at bounding box center [53, 150] width 66 height 15
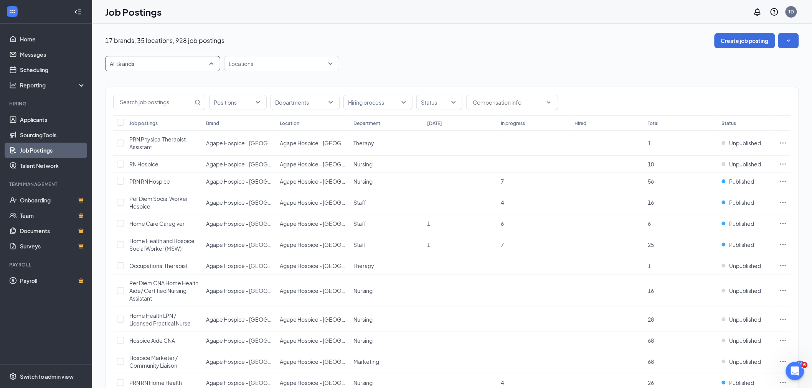
click at [137, 59] on span "All Brands" at bounding box center [163, 63] width 106 height 15
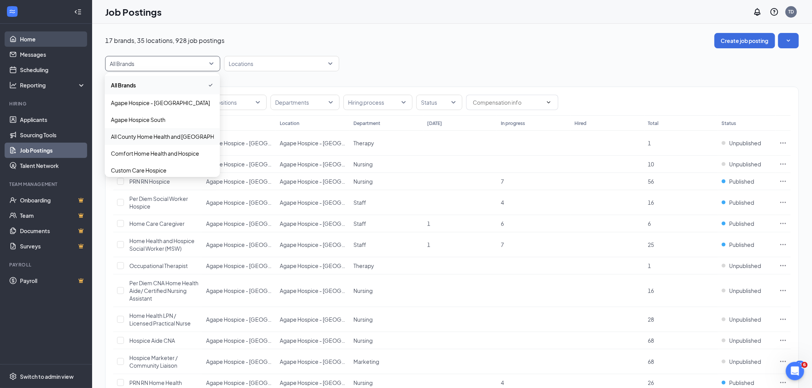
click at [25, 33] on link "Home" at bounding box center [53, 38] width 66 height 15
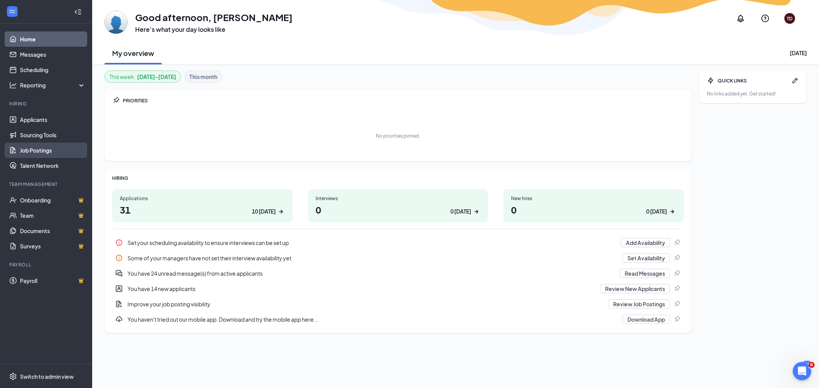
click at [41, 151] on link "Job Postings" at bounding box center [53, 150] width 66 height 15
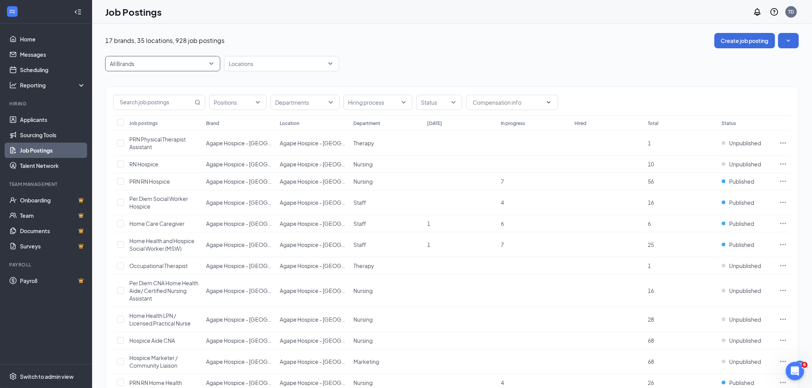
click at [163, 60] on span "All Brands" at bounding box center [159, 64] width 99 height 8
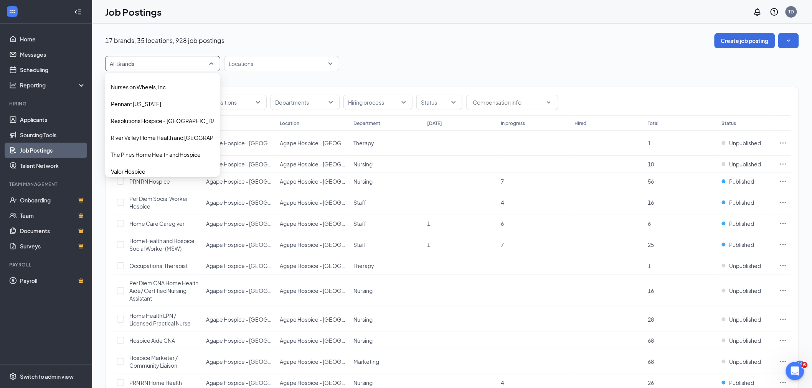
scroll to position [207, 0]
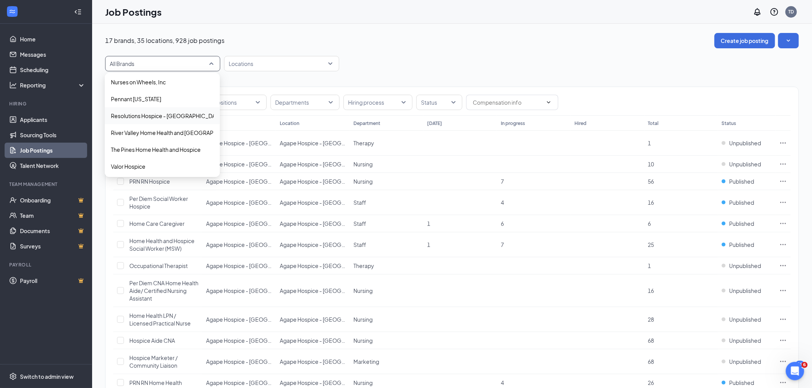
click at [170, 116] on p "Resolutions Hospice - Austin" at bounding box center [167, 116] width 112 height 8
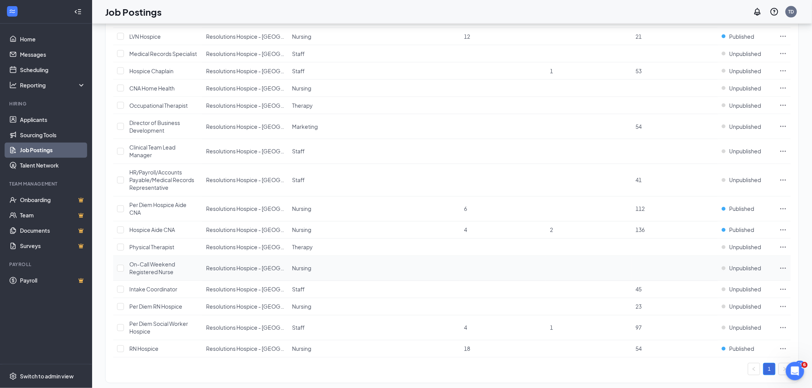
scroll to position [469, 0]
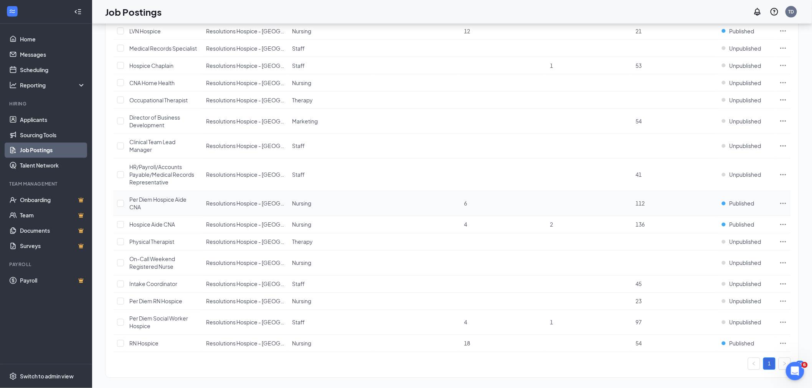
click at [785, 208] on icon "Ellipses" at bounding box center [784, 204] width 8 height 8
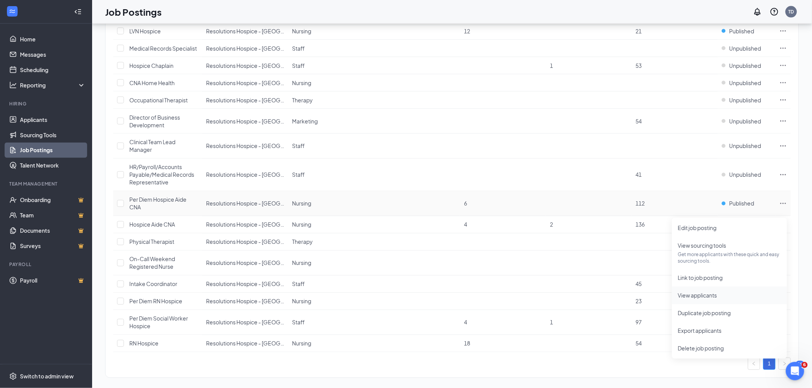
click at [712, 294] on span "View applicants" at bounding box center [697, 296] width 39 height 7
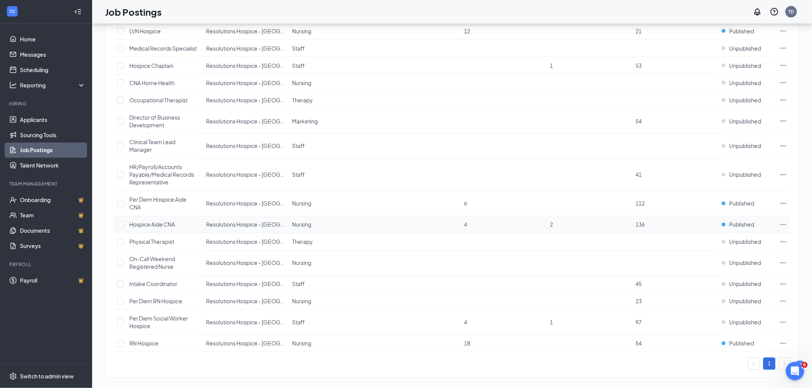
click at [784, 225] on icon "Ellipses" at bounding box center [784, 224] width 6 height 1
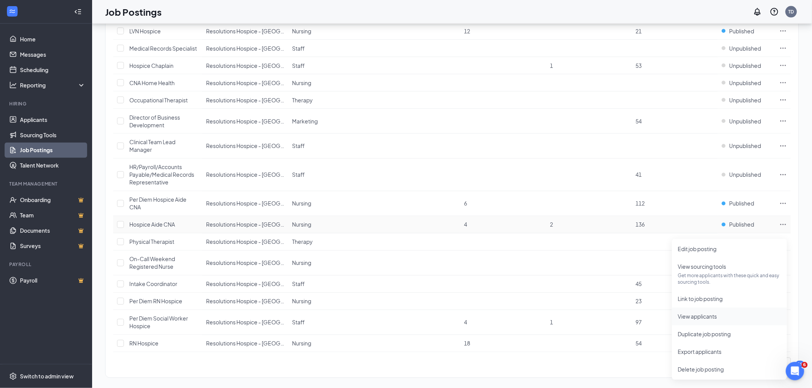
click at [695, 316] on span "View applicants" at bounding box center [697, 317] width 39 height 7
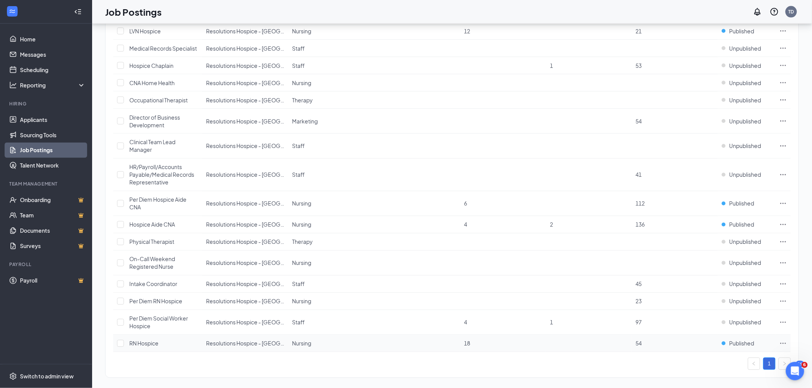
click at [782, 348] on icon "Ellipses" at bounding box center [784, 344] width 8 height 8
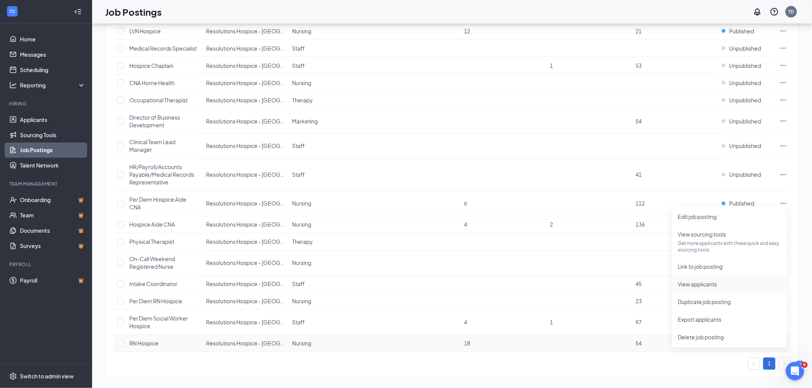
click at [712, 285] on span "View applicants" at bounding box center [697, 284] width 39 height 7
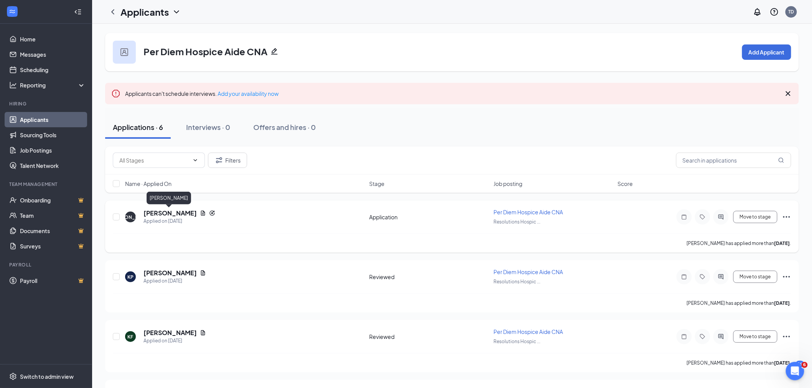
click at [174, 210] on h5 "Jerrica Owolabi" at bounding box center [170, 213] width 53 height 8
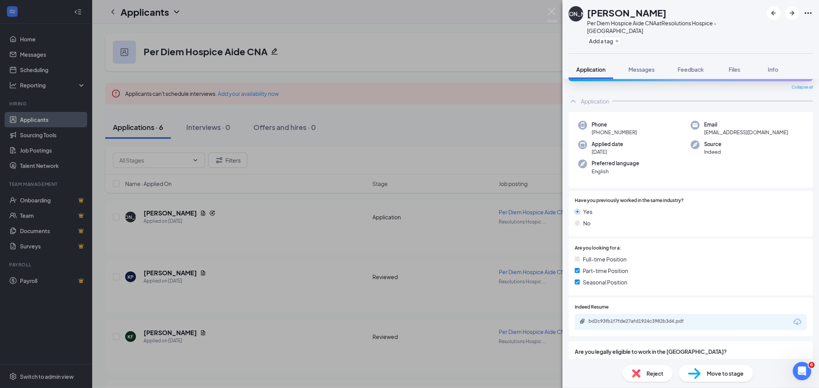
scroll to position [41, 0]
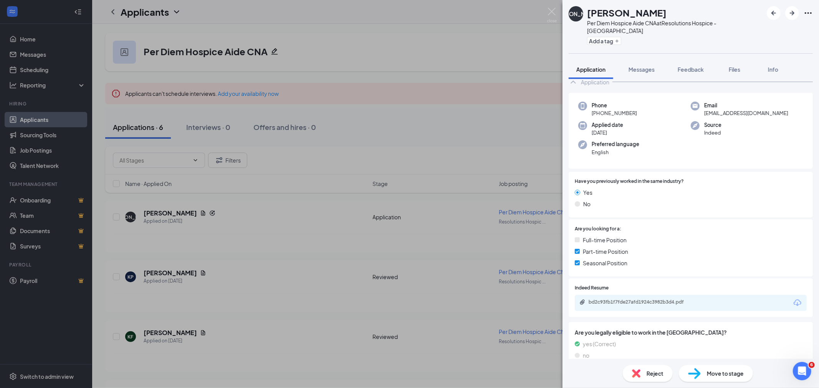
click at [708, 295] on div "bd2c93fb1f7fde27afd1924c3982b3d4.pdf" at bounding box center [691, 303] width 232 height 16
click at [716, 295] on div "bd2c93fb1f7fde27afd1924c3982b3d4.pdf" at bounding box center [691, 303] width 232 height 16
click at [663, 299] on div "bd2c93fb1f7fde27afd1924c3982b3d4.pdf" at bounding box center [691, 303] width 232 height 16
click at [621, 299] on div "bd2c93fb1f7fde27afd1924c3982b3d4.pdf" at bounding box center [641, 302] width 107 height 6
click at [730, 374] on span "Move to stage" at bounding box center [725, 374] width 37 height 8
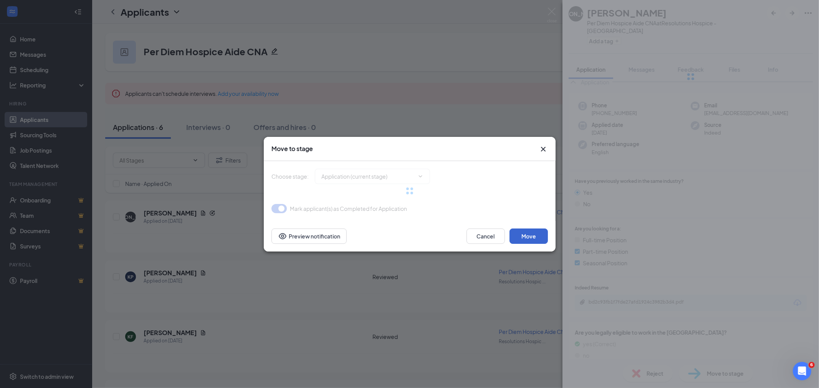
type input "Reviewed (next stage)"
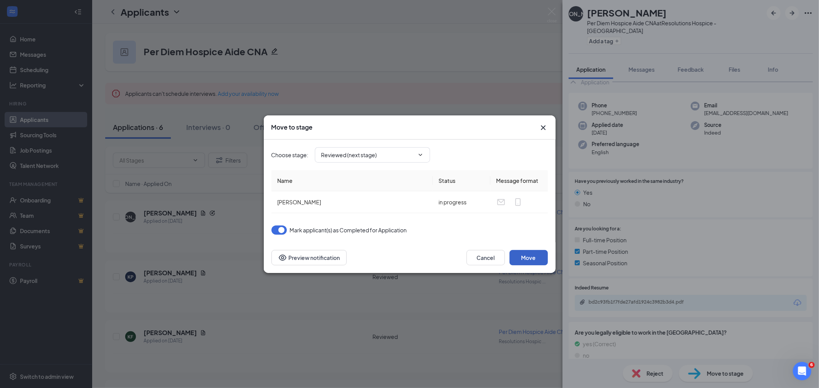
click at [531, 256] on button "Move" at bounding box center [528, 257] width 38 height 15
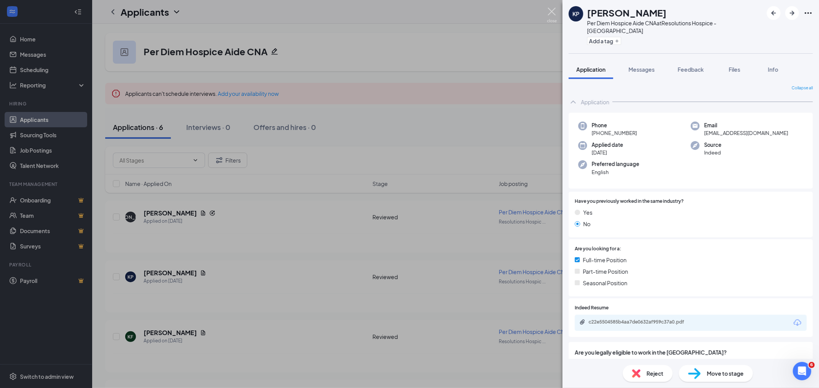
click at [549, 10] on img at bounding box center [552, 15] width 10 height 15
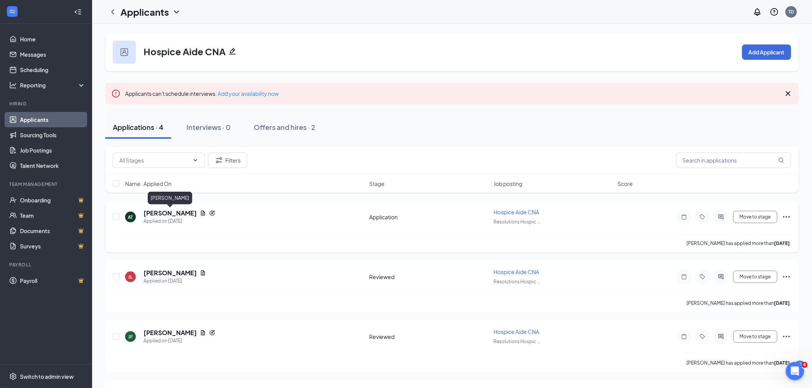
click at [185, 210] on h5 "[PERSON_NAME]" at bounding box center [170, 213] width 53 height 8
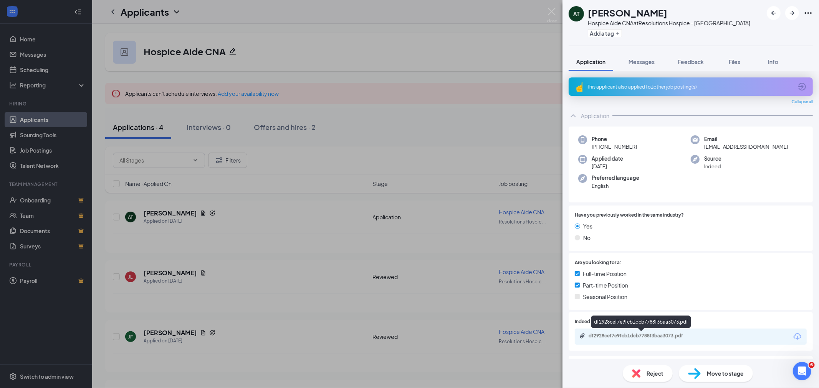
click at [691, 336] on div "df2928cef7e9fcb1dcb7788f3baa3073.pdf" at bounding box center [641, 336] width 107 height 6
click at [737, 374] on span "Move to stage" at bounding box center [725, 374] width 37 height 8
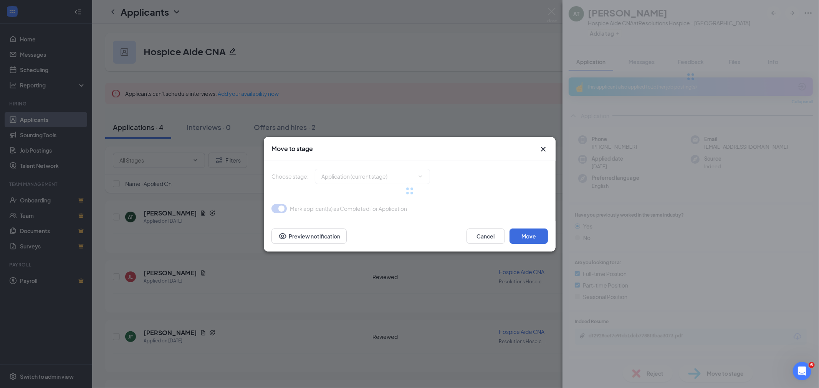
type input "Reviewed (next stage)"
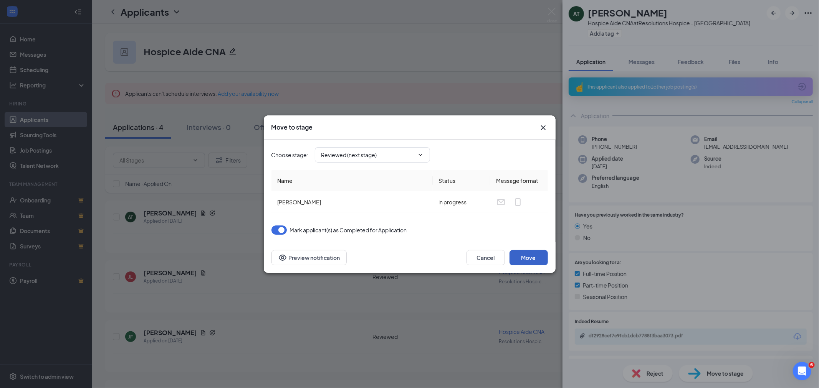
click at [521, 251] on button "Move" at bounding box center [528, 257] width 38 height 15
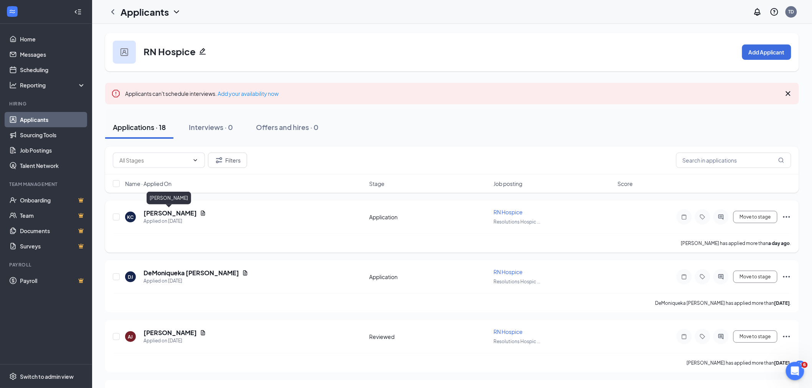
click at [165, 213] on h5 "[PERSON_NAME]" at bounding box center [170, 213] width 53 height 8
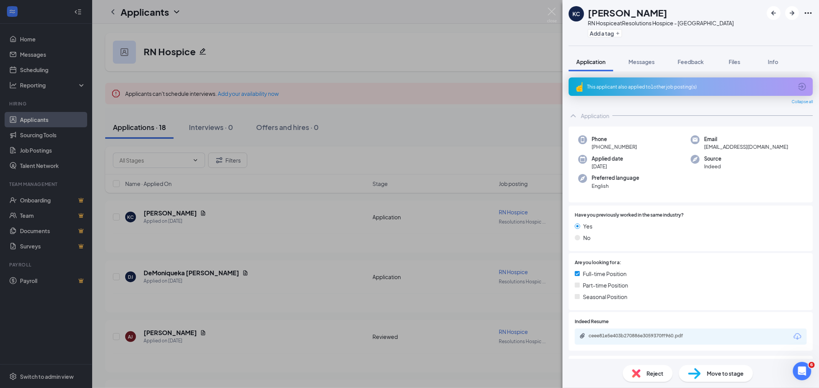
drag, startPoint x: 590, startPoint y: 13, endPoint x: 672, endPoint y: 14, distance: 81.8
click at [672, 14] on div "[PERSON_NAME]" at bounding box center [661, 12] width 146 height 13
copy h1 "[PERSON_NAME]"
click at [710, 371] on span "Move to stage" at bounding box center [725, 374] width 37 height 8
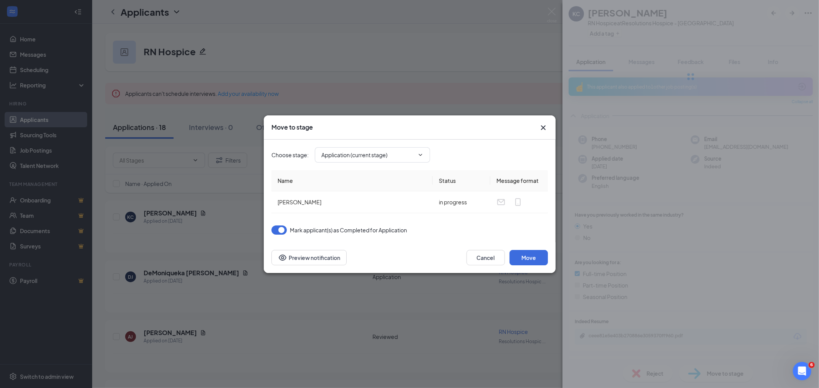
type input "Reviewed (next stage)"
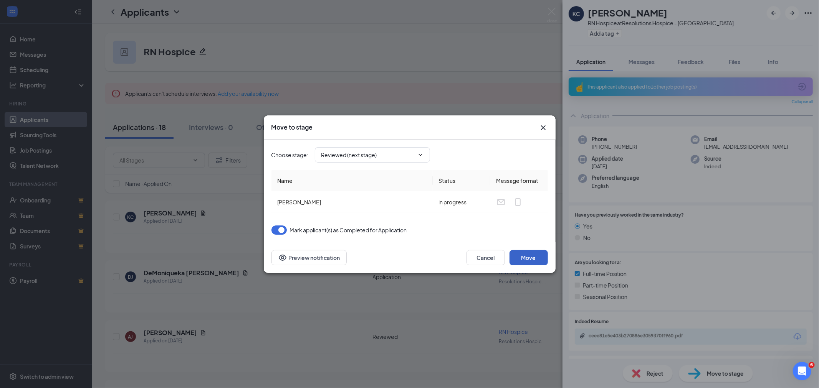
click at [528, 262] on button "Move" at bounding box center [528, 257] width 38 height 15
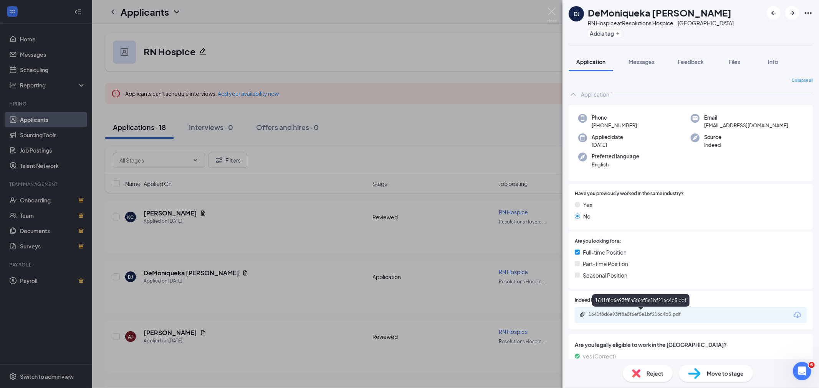
click at [661, 314] on div "1641f8d6e93ff8a5f6ef5e1bf216c4b5.pdf" at bounding box center [641, 315] width 107 height 6
click at [729, 375] on span "Move to stage" at bounding box center [725, 374] width 37 height 8
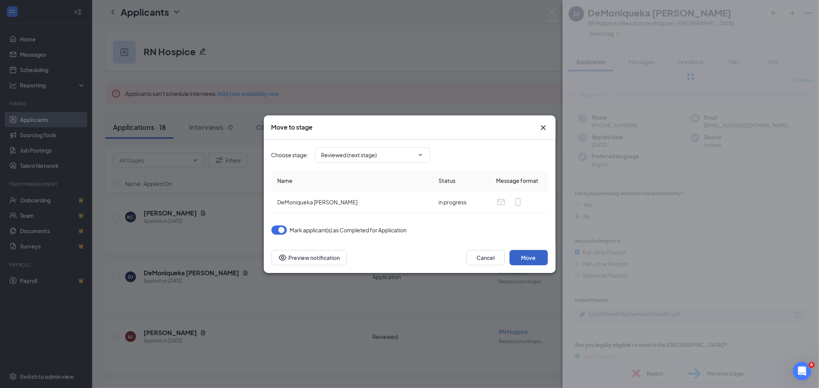
click at [526, 255] on button "Move" at bounding box center [528, 257] width 38 height 15
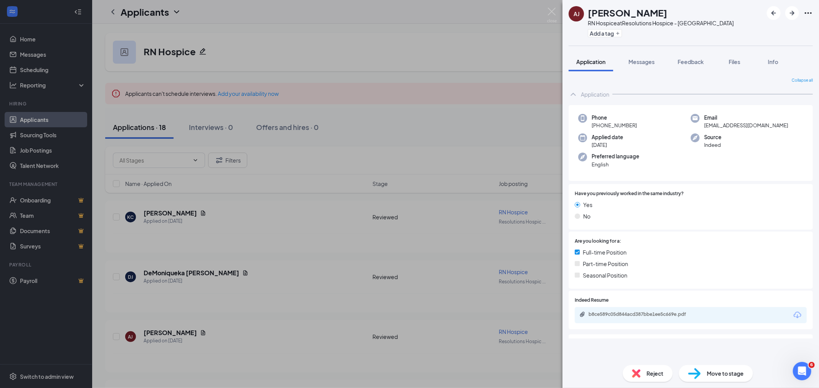
click at [159, 212] on div "[PERSON_NAME] [PERSON_NAME] RN Hospice at Resolutions Hospice - Austin Add a ta…" at bounding box center [409, 194] width 819 height 388
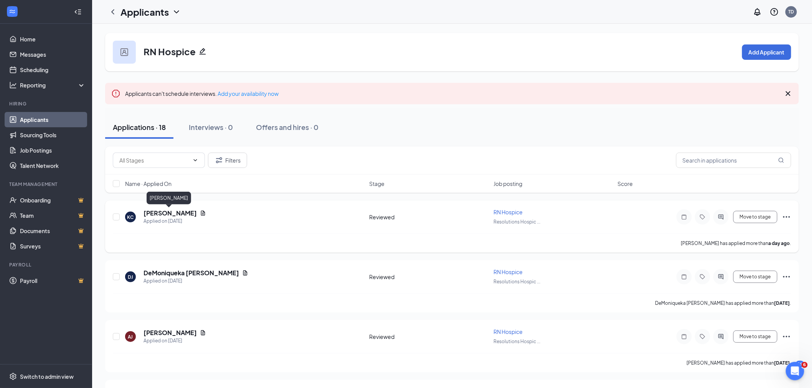
click at [165, 210] on h5 "[PERSON_NAME]" at bounding box center [170, 213] width 53 height 8
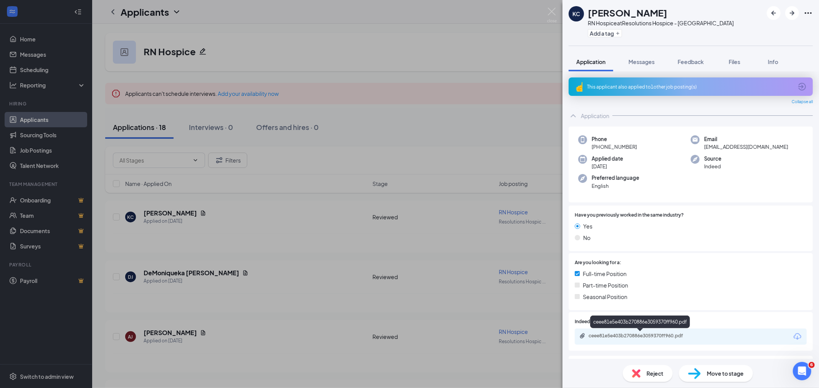
click at [686, 337] on div "ceee81e5e403b270886e3059370ff960.pdf" at bounding box center [641, 336] width 107 height 6
